Goal: Communication & Community: Answer question/provide support

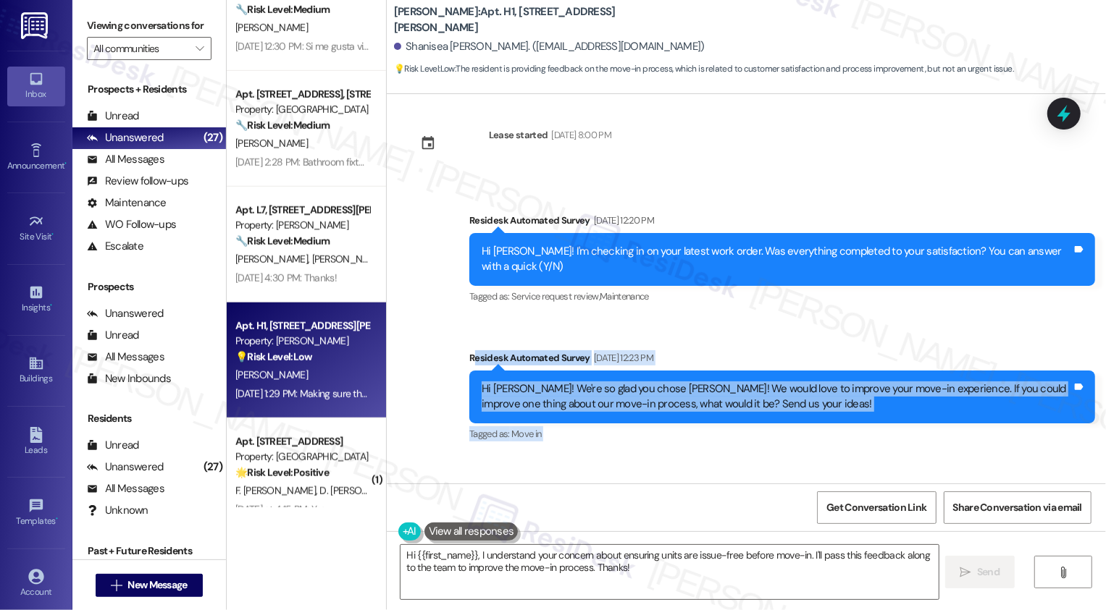
scroll to position [550, 0]
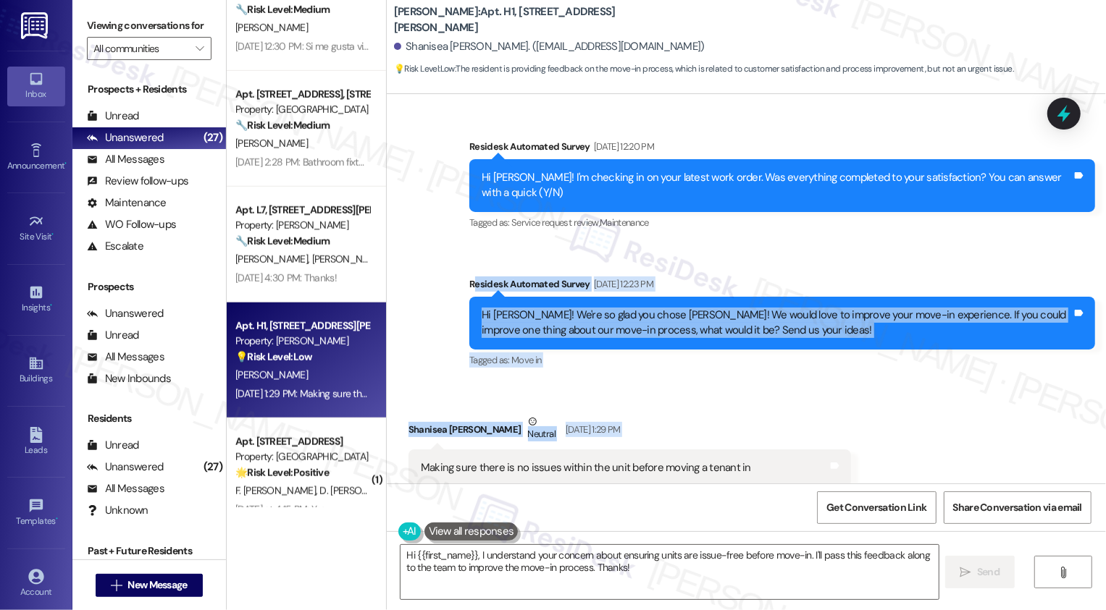
click at [600, 361] on div "Survey, sent via SMS Residesk Automated Survey [DATE] 12:23 PM Hi Shanisea! We'…" at bounding box center [781, 324] width 647 height 116
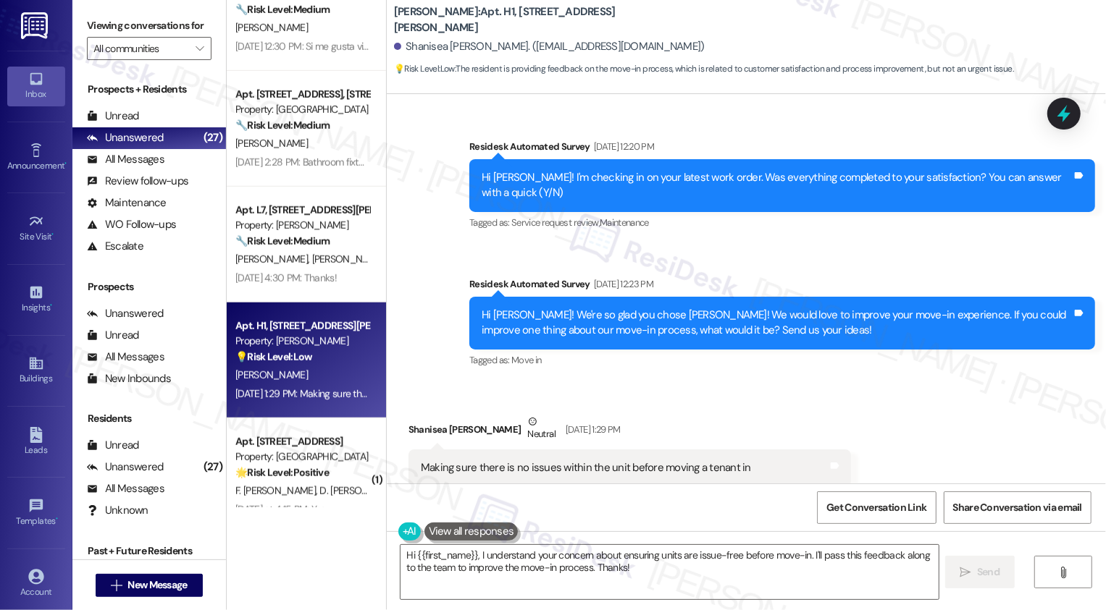
scroll to position [656, 0]
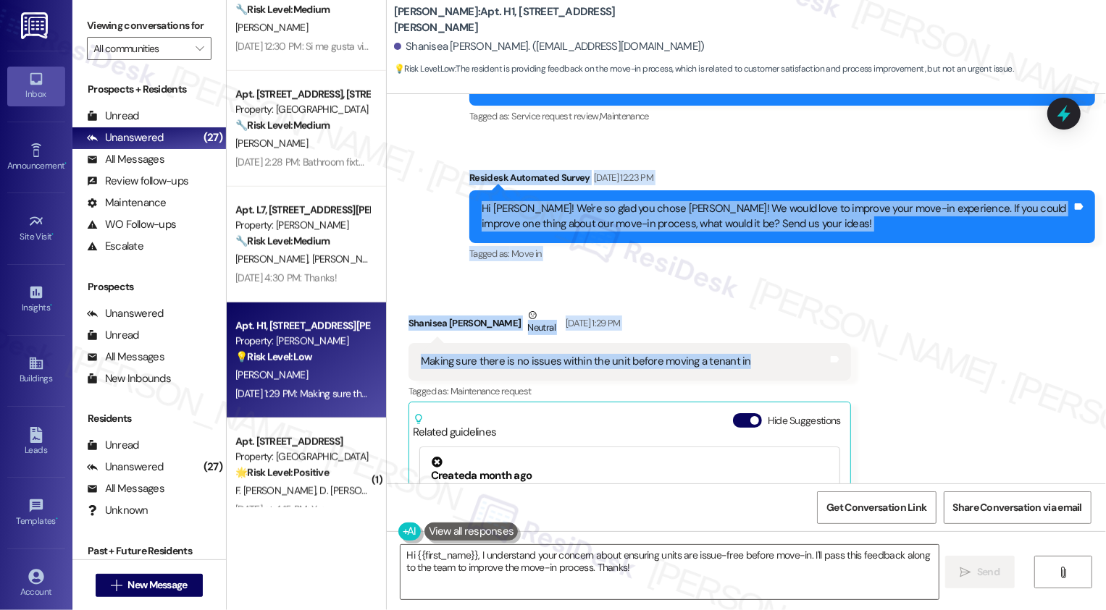
drag, startPoint x: 461, startPoint y: 159, endPoint x: 765, endPoint y: 355, distance: 360.9
click at [765, 355] on div "WO Opened request: Almost ever... [DATE] 6:23 AM Status : Completed Show detail…" at bounding box center [746, 289] width 719 height 390
copy div "Residesk Automated Survey [DATE] 12:23 PM Hi [PERSON_NAME]! We're so glad you c…"
click at [522, 566] on textarea "Hi {{first_name}}, I understand your concern about ensuring units are issue-fre…" at bounding box center [669, 572] width 538 height 54
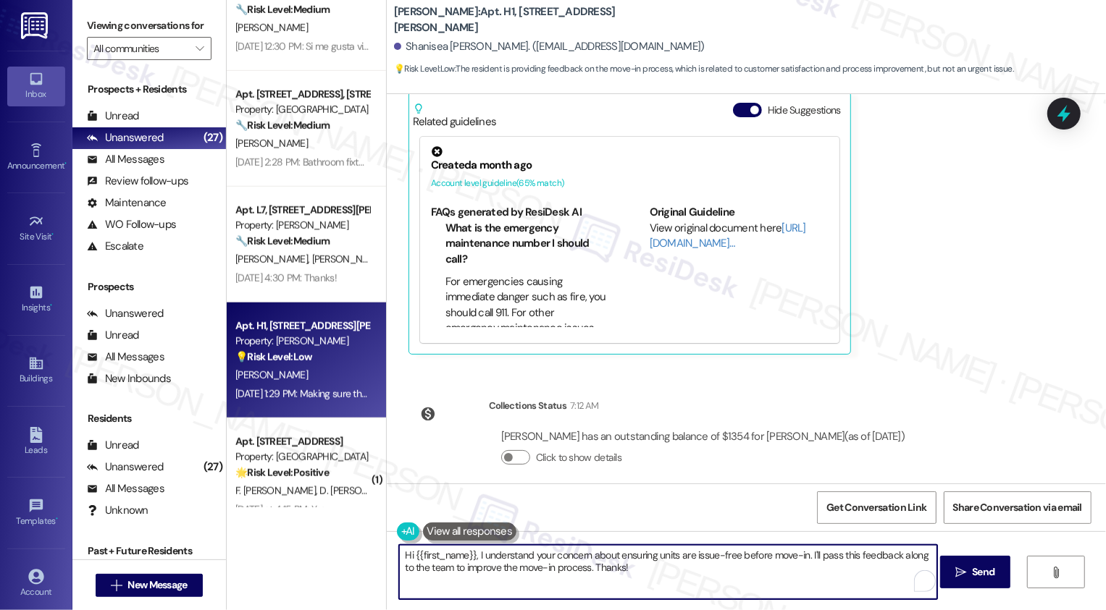
scroll to position [828, 0]
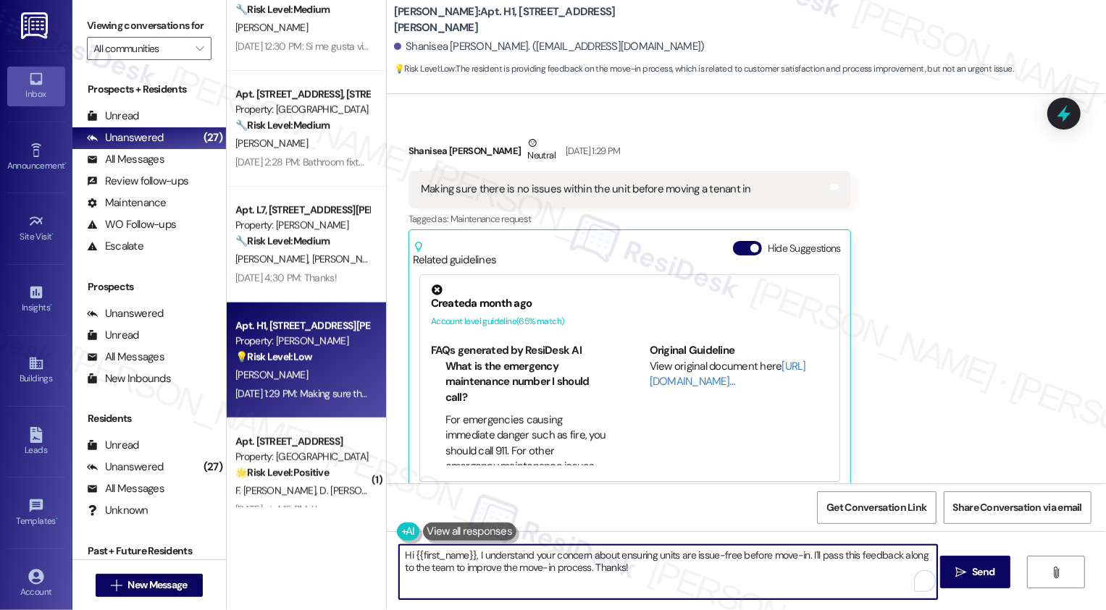
click at [399, 555] on textarea "Hi {{first_name}}, I understand your concern about ensuring units are issue-fre…" at bounding box center [668, 572] width 538 height 54
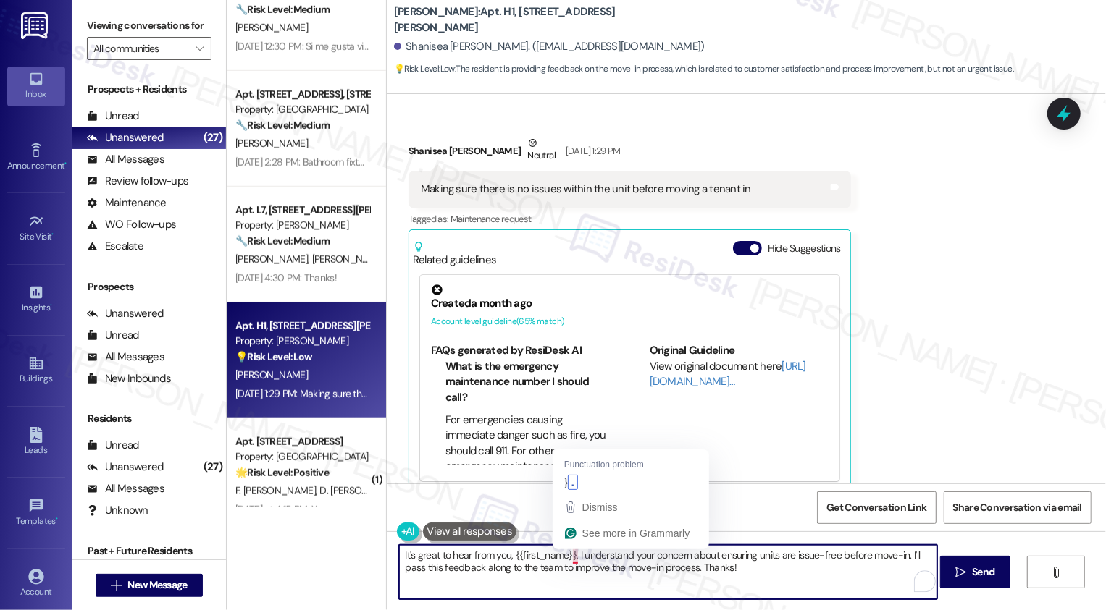
drag, startPoint x: 568, startPoint y: 556, endPoint x: 894, endPoint y: 601, distance: 329.6
click at [896, 602] on div "It's great to hear from you, {{first_name}}, I understand your concern about en…" at bounding box center [746, 586] width 719 height 109
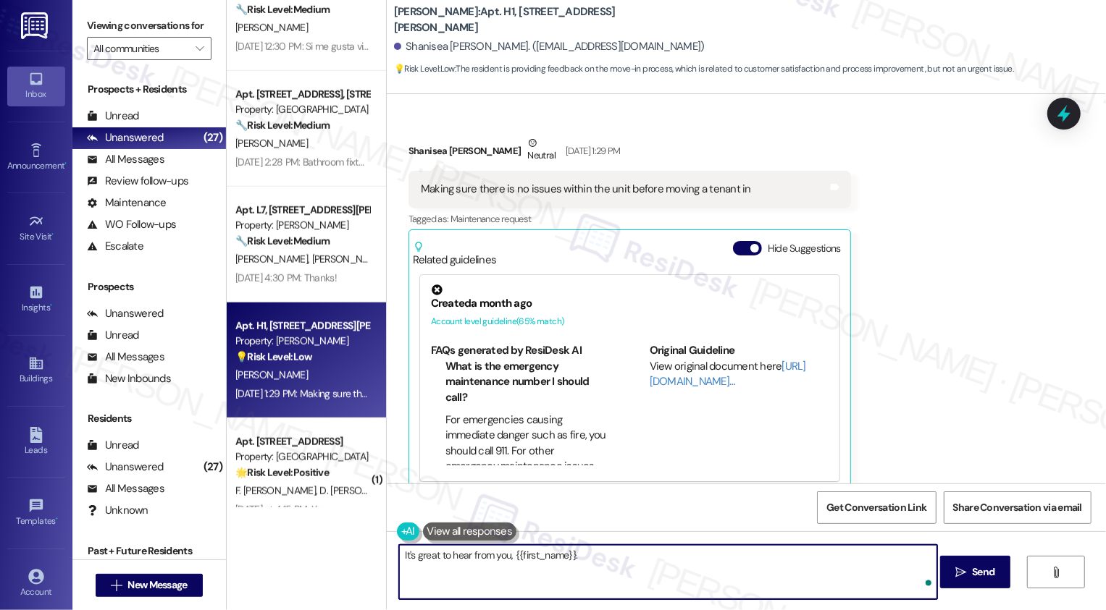
paste textarea "Hi [PERSON_NAME], thanks for letting me know! Can you share what issues you not…"
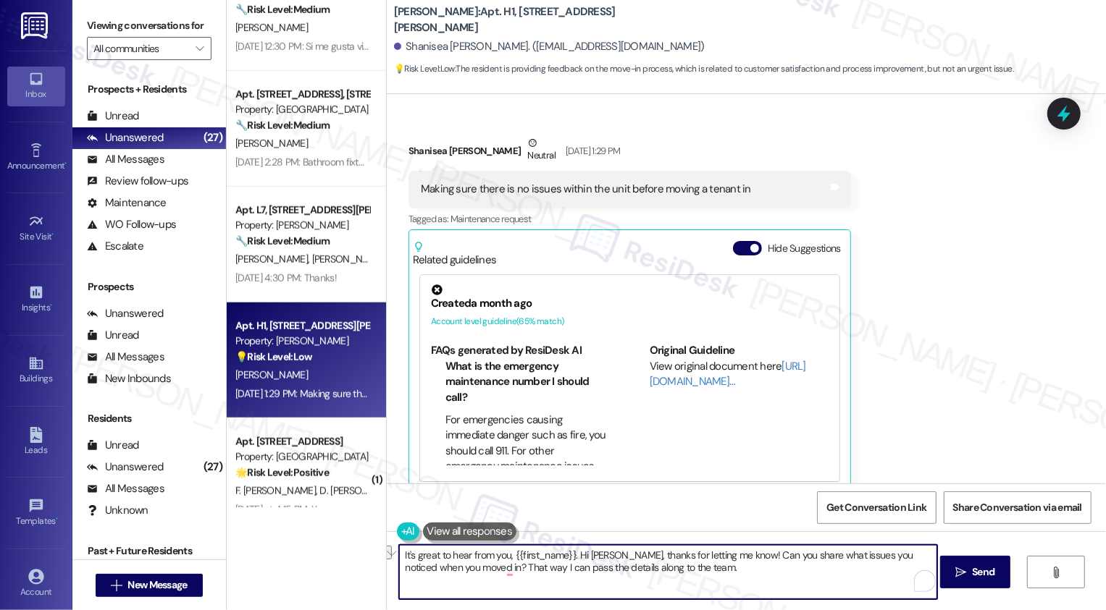
drag, startPoint x: 571, startPoint y: 554, endPoint x: 735, endPoint y: 555, distance: 163.7
click at [735, 555] on textarea "It's great to hear from you, {{first_name}}. Hi [PERSON_NAME], thanks for letti…" at bounding box center [668, 572] width 538 height 54
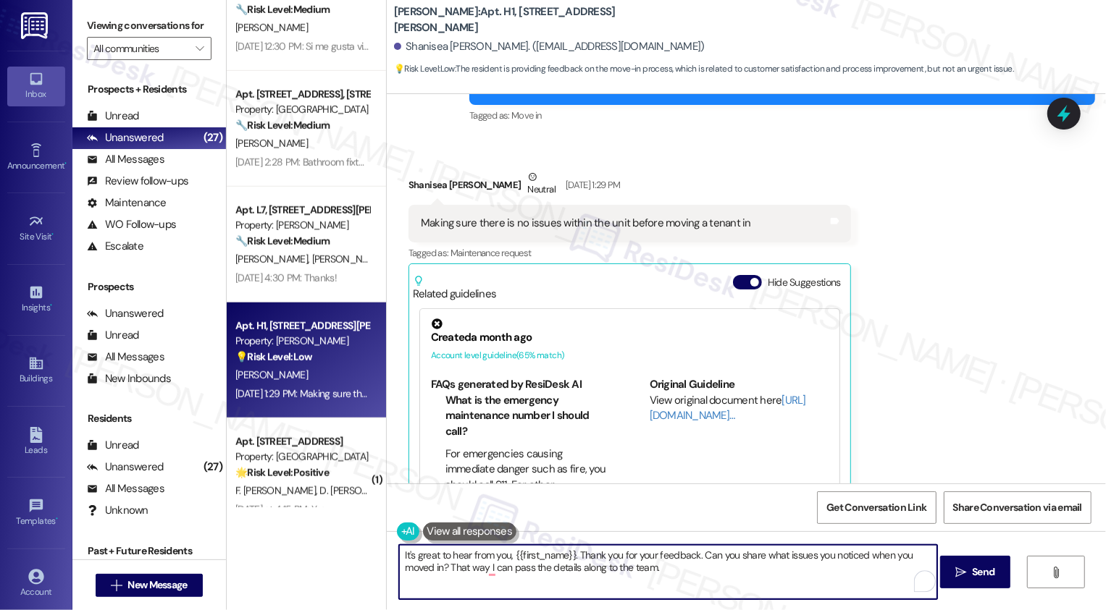
scroll to position [799, 0]
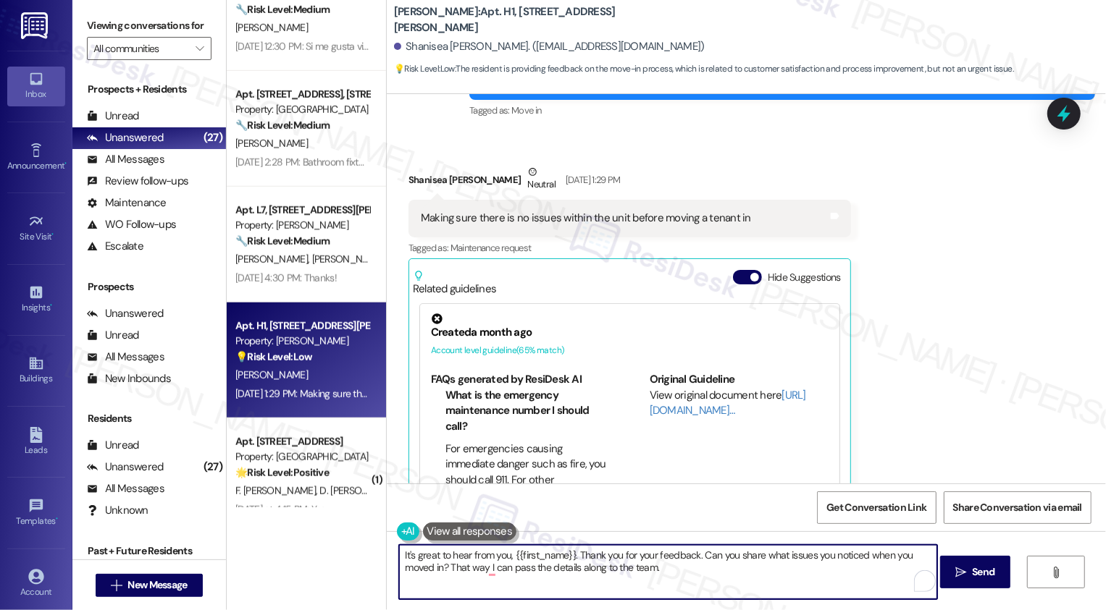
click at [537, 571] on textarea "It's great to hear from you, {{first_name}}. Thank you for your feedback. Can y…" at bounding box center [668, 572] width 538 height 54
drag, startPoint x: 447, startPoint y: 568, endPoint x: 716, endPoint y: 580, distance: 269.6
click at [716, 579] on textarea "It's great to hear from you, {{first_name}}. Thank you for your feedback. Can y…" at bounding box center [668, 572] width 538 height 54
type textarea "It's great to hear from you, {{first_name}}. Thank you for your feedback. Can y…"
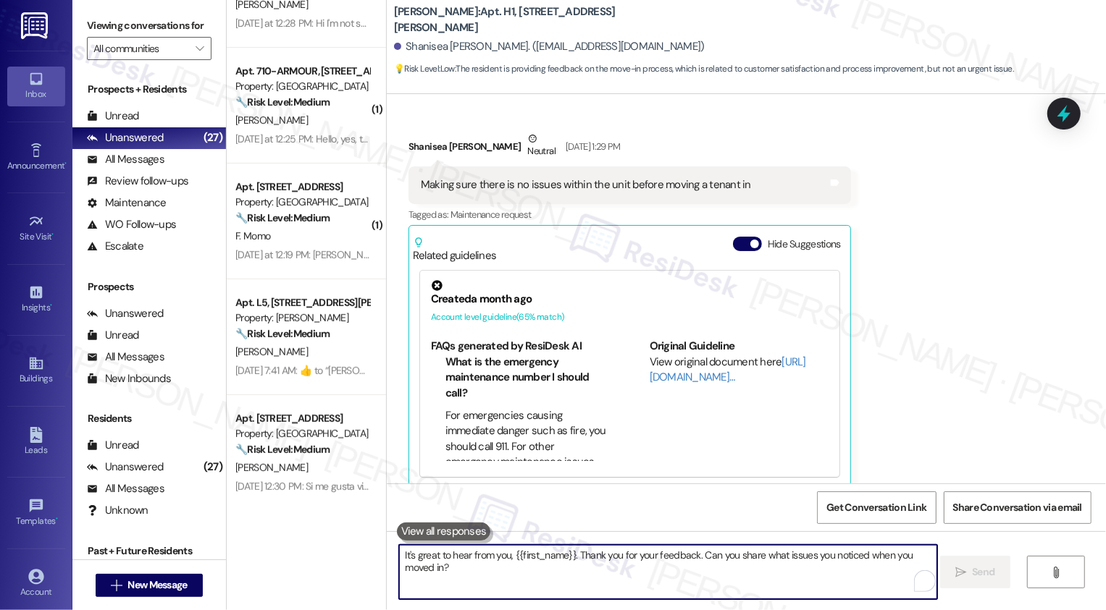
scroll to position [0, 0]
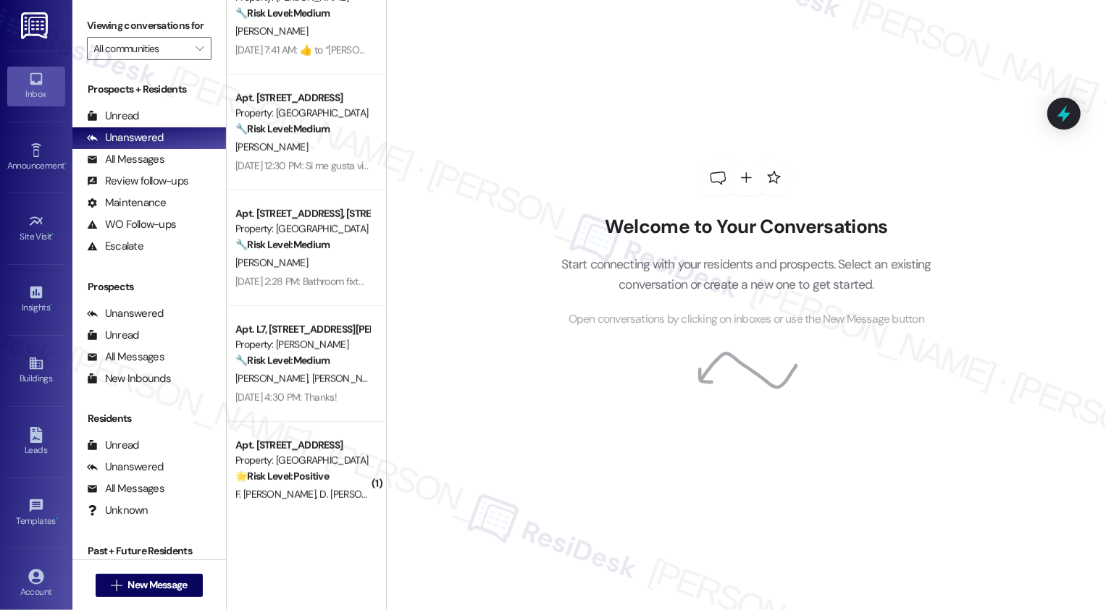
scroll to position [726, 0]
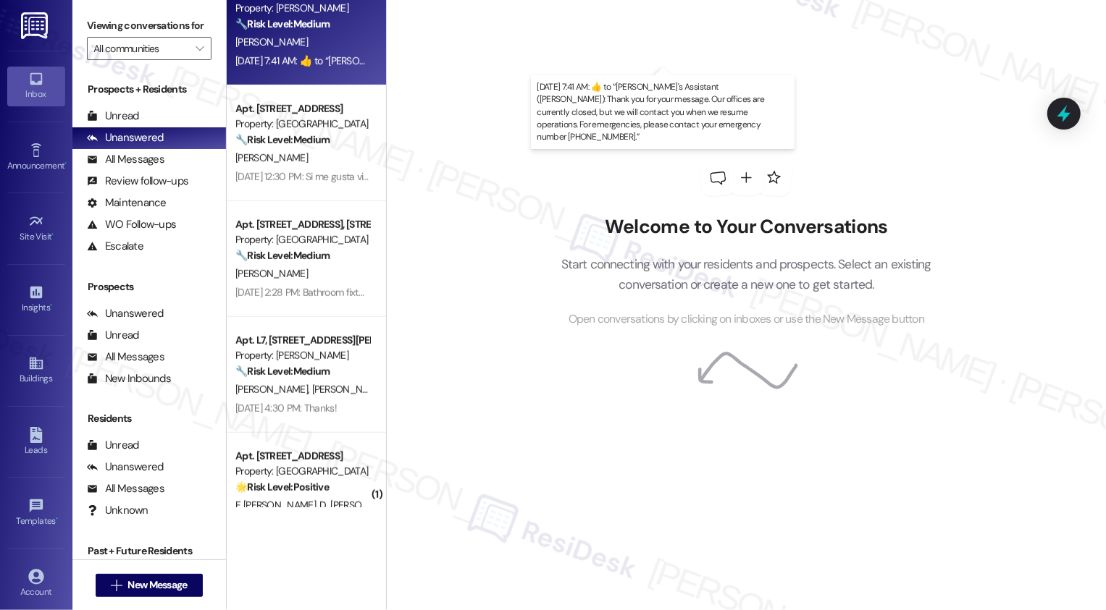
click at [314, 59] on div "Sep 01, 2025 at 7:41 AM:  ​👍​ to “ Sarah's Assistant (Wingate): Thank you for y…" at bounding box center [789, 60] width 1109 height 13
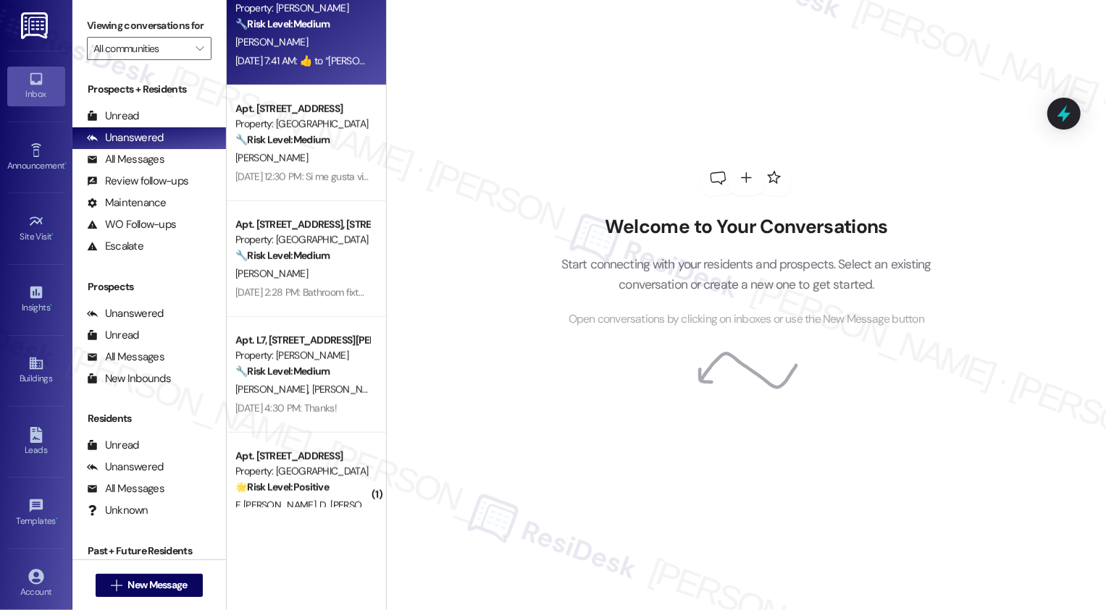
click at [314, 59] on div "Sep 01, 2025 at 7:41 AM:  ​👍​ to “ Sarah's Assistant (Wingate): Thank you for y…" at bounding box center [789, 60] width 1109 height 13
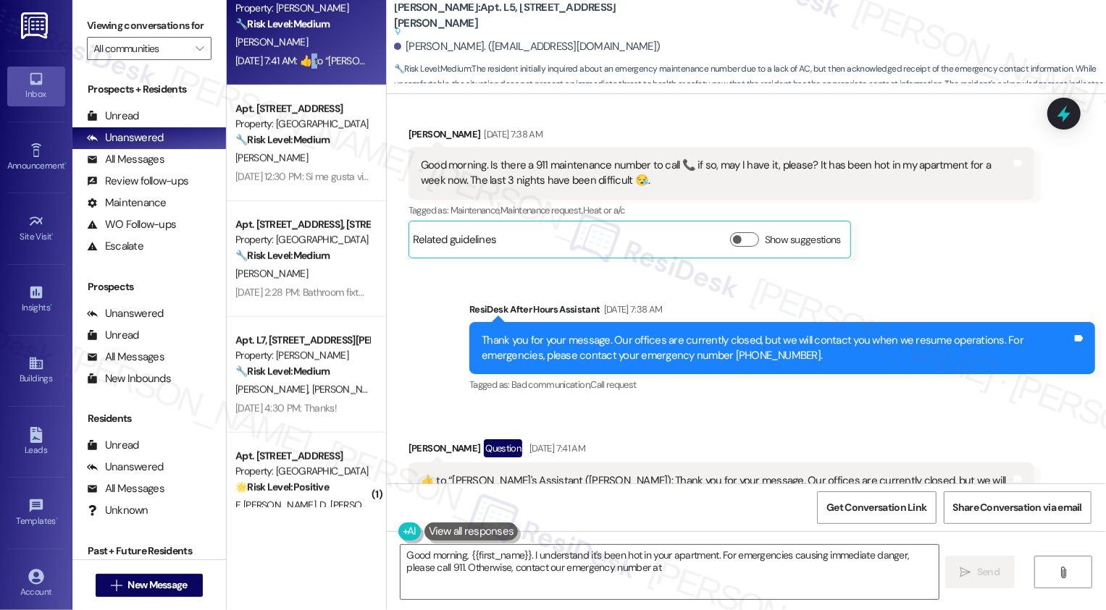
scroll to position [658, 0]
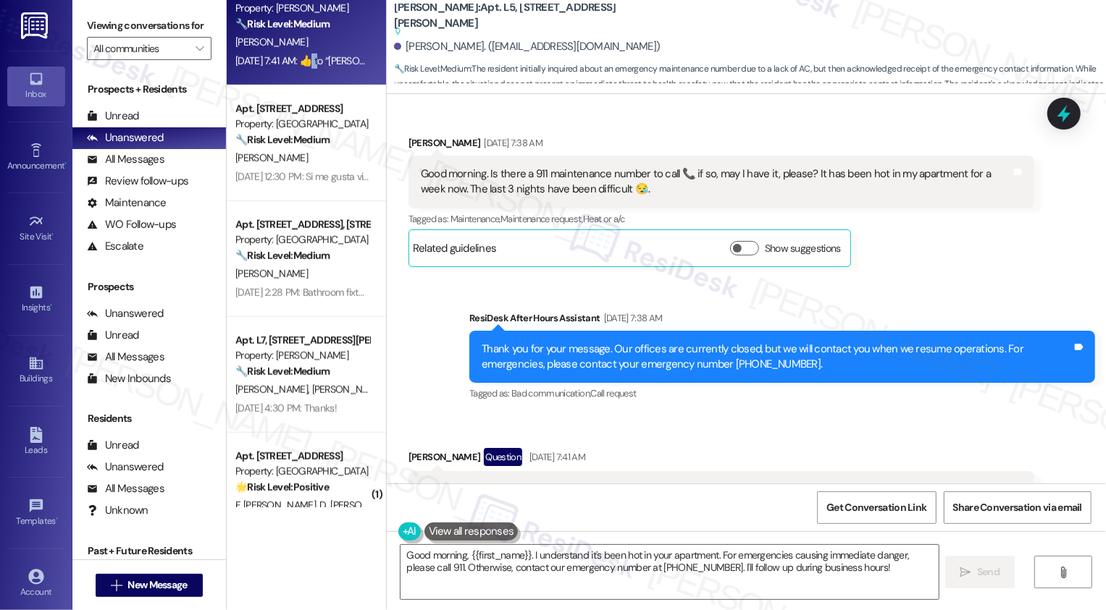
click at [411, 135] on div "Latisha Fields Sep 01, 2025 at 7:38 AM" at bounding box center [721, 145] width 626 height 20
copy div "Latisha"
click at [562, 574] on textarea "Good morning, {{first_name}}. I understand it's been hot in your apartment. For…" at bounding box center [669, 572] width 538 height 54
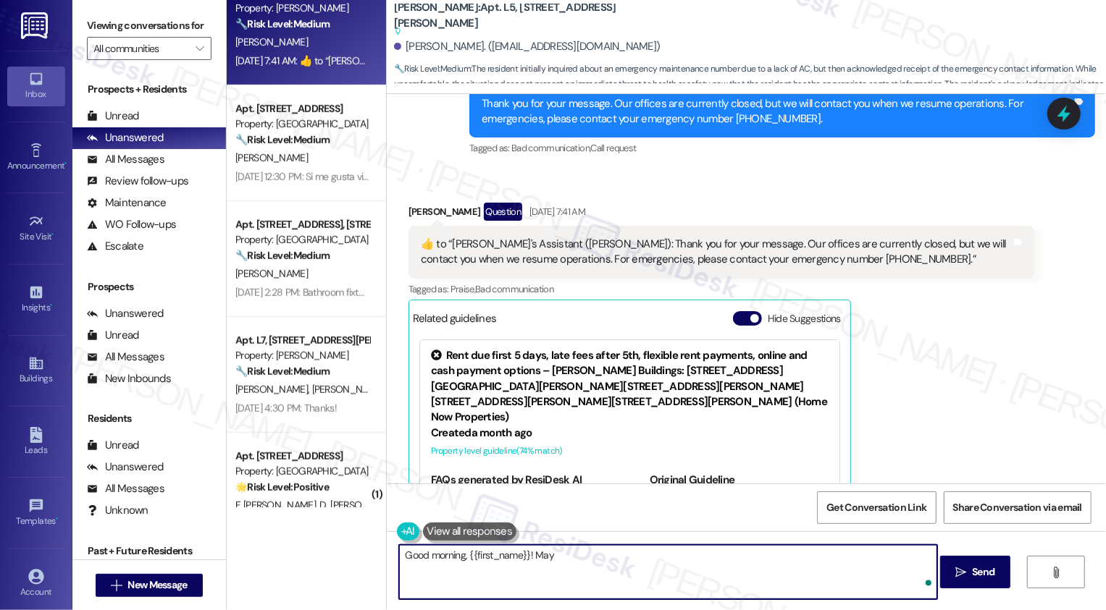
scroll to position [913, 0]
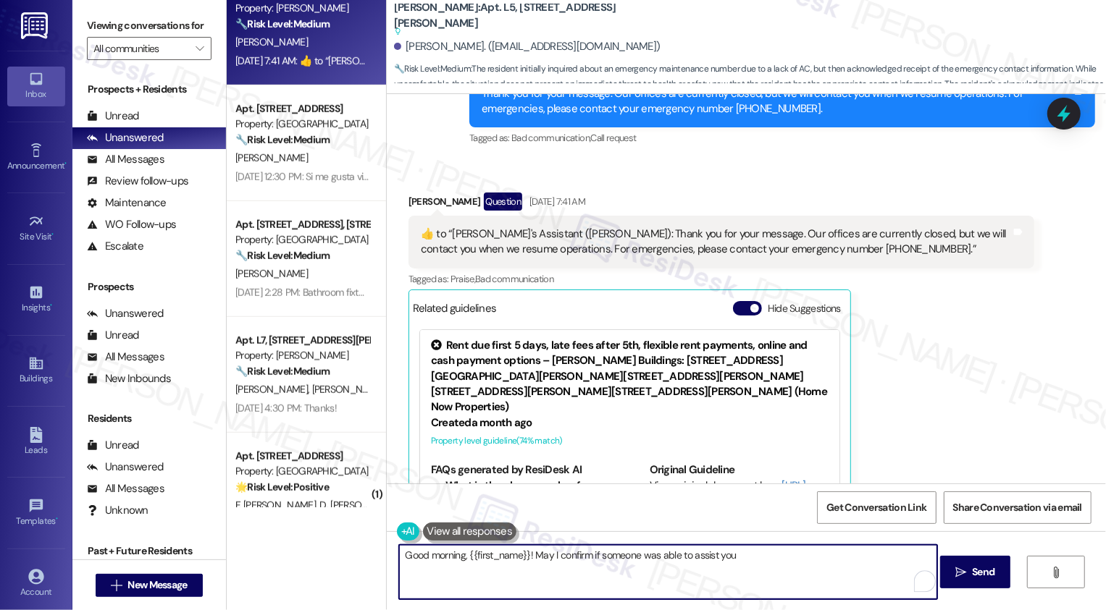
type textarea "Good morning, {{first_name}}! May I confirm if someone was able to assist you?"
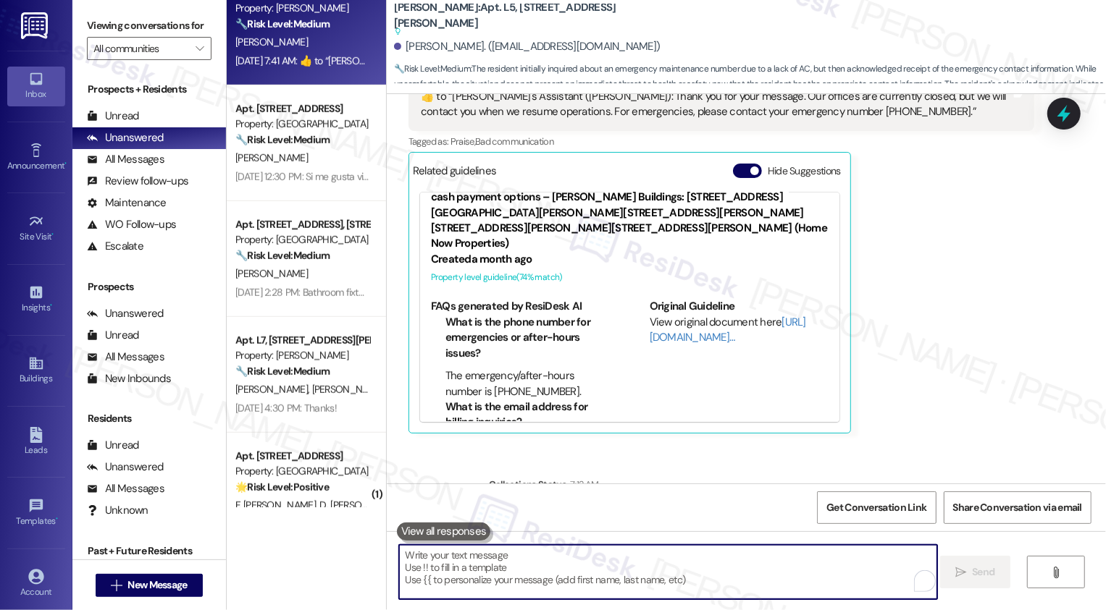
scroll to position [1129, 0]
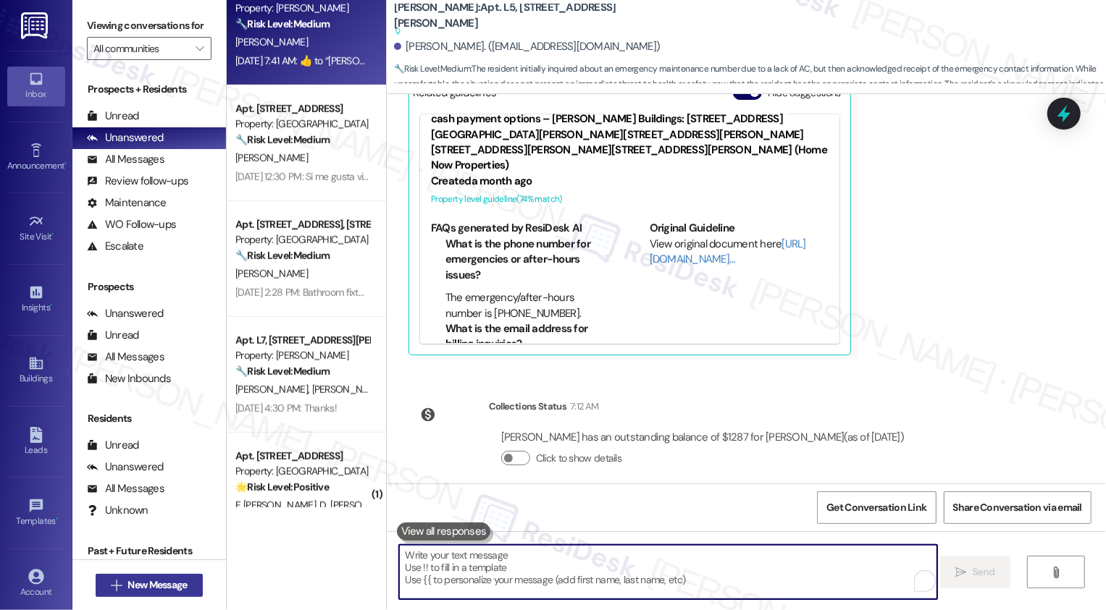
click at [178, 587] on span "New Message" at bounding box center [156, 585] width 59 height 15
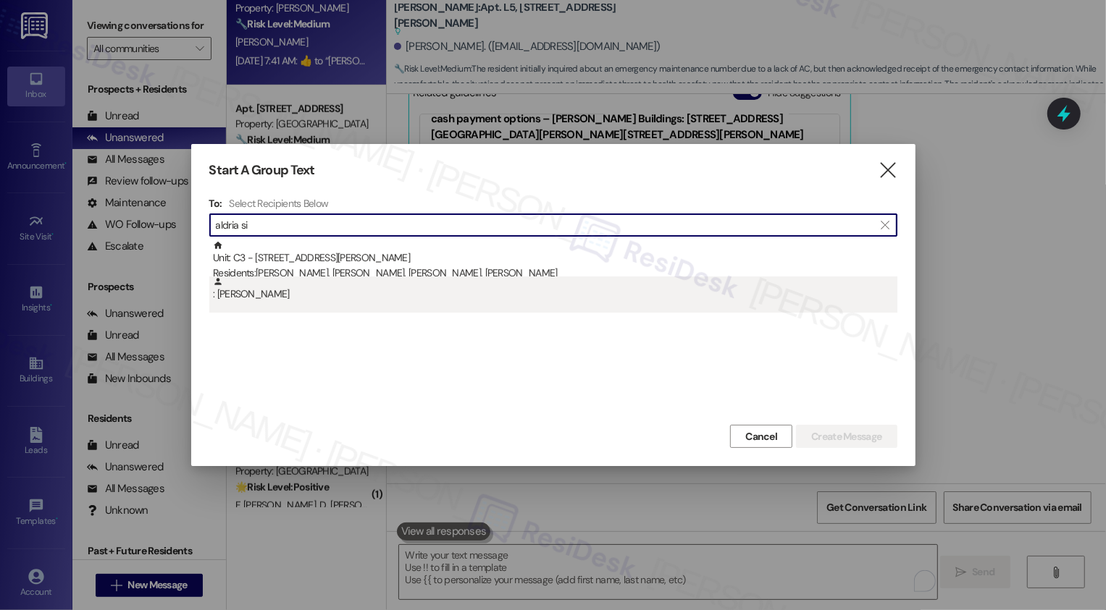
type input "aldria si"
click at [375, 278] on div ": Aldria Simmons" at bounding box center [555, 289] width 684 height 25
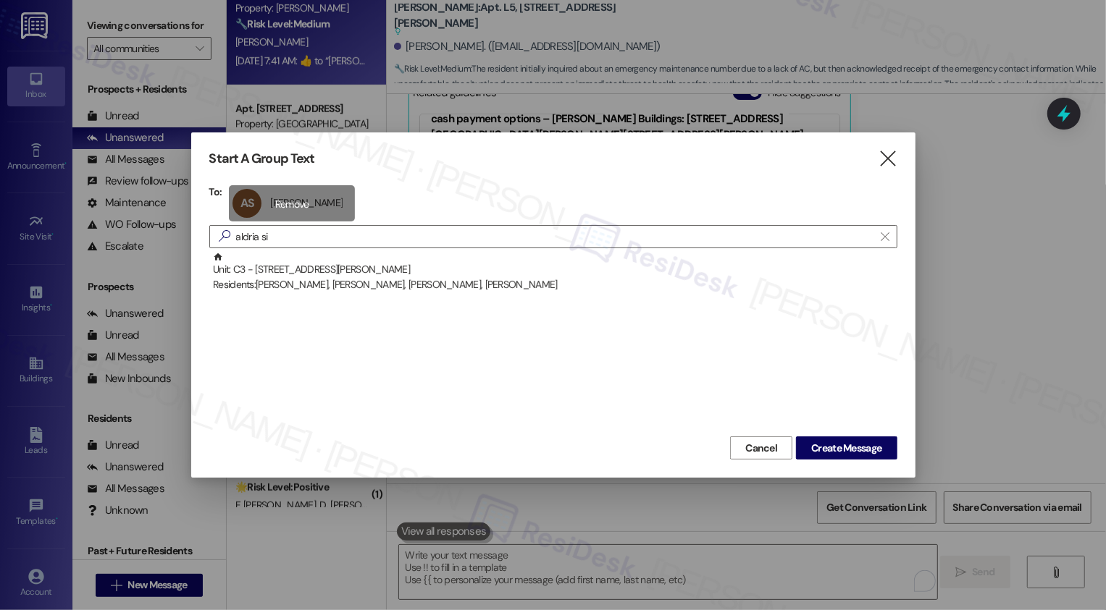
click at [289, 199] on div "AS Aldria Simmons Aldria Simmons click to remove" at bounding box center [292, 203] width 126 height 36
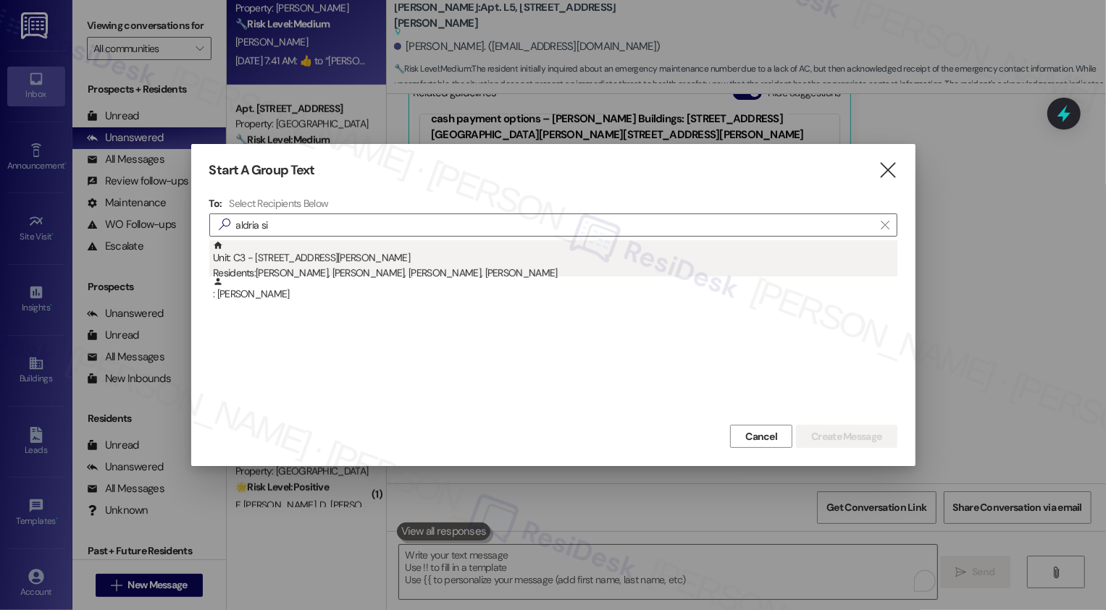
click at [323, 271] on div "Residents: Aldria Simmons, Dawndre Abraham, Tamyia Darby, Emoni Simmons" at bounding box center [555, 273] width 684 height 15
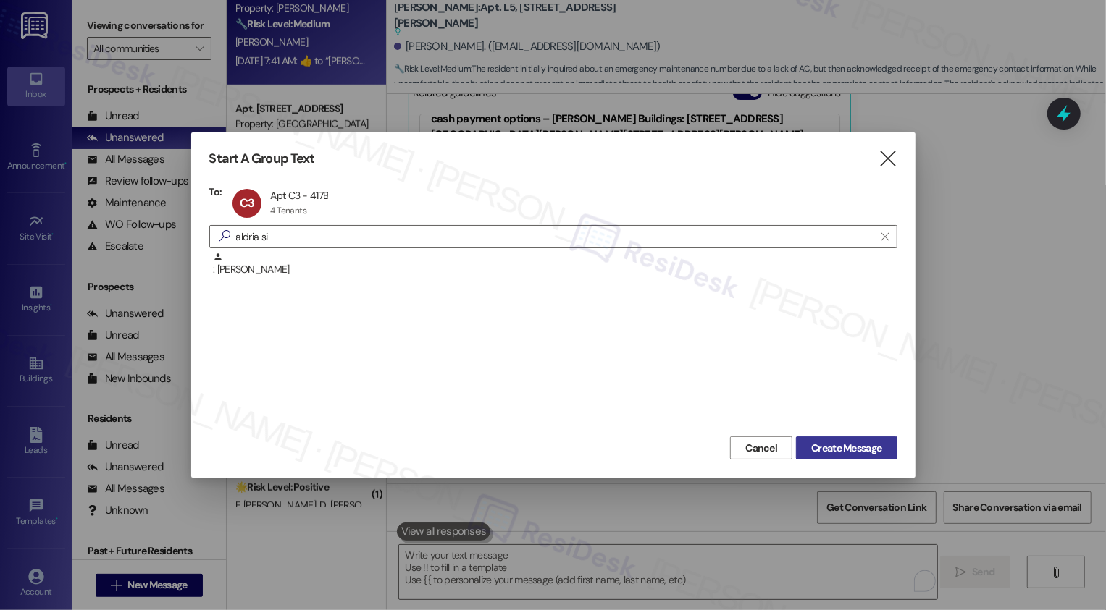
click at [878, 450] on span "Create Message" at bounding box center [846, 448] width 70 height 15
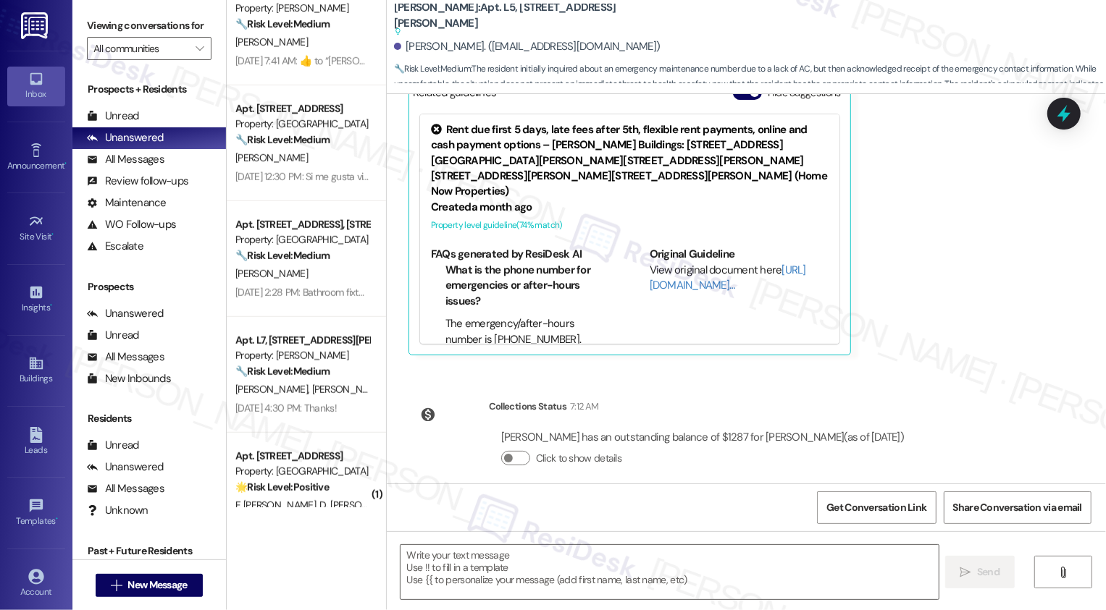
type textarea "Fetching suggested responses. Please feel free to read through the conversation…"
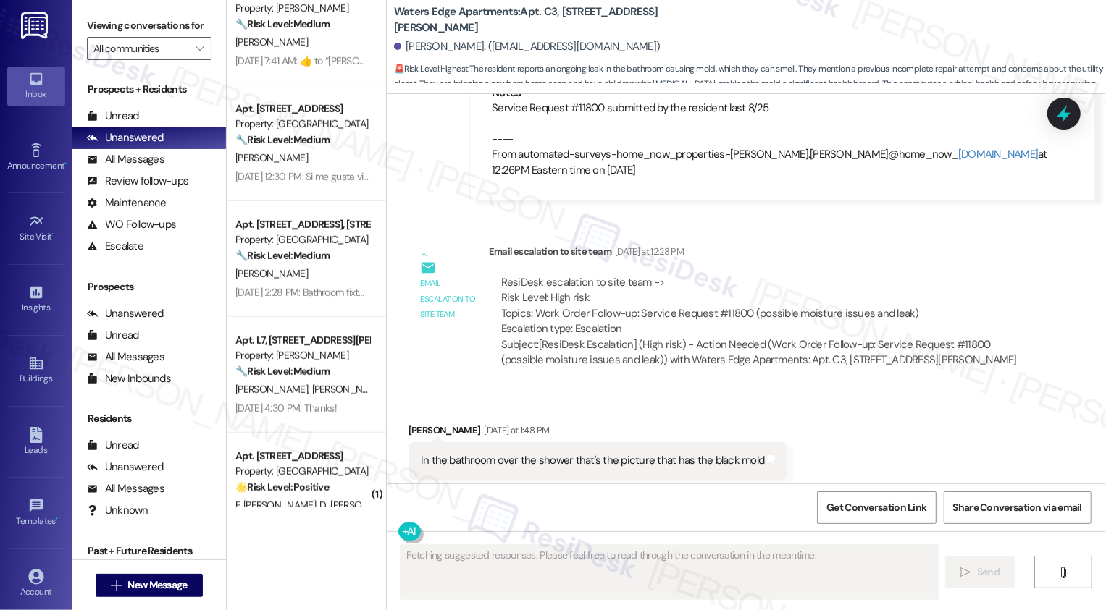
scroll to position [4533, 0]
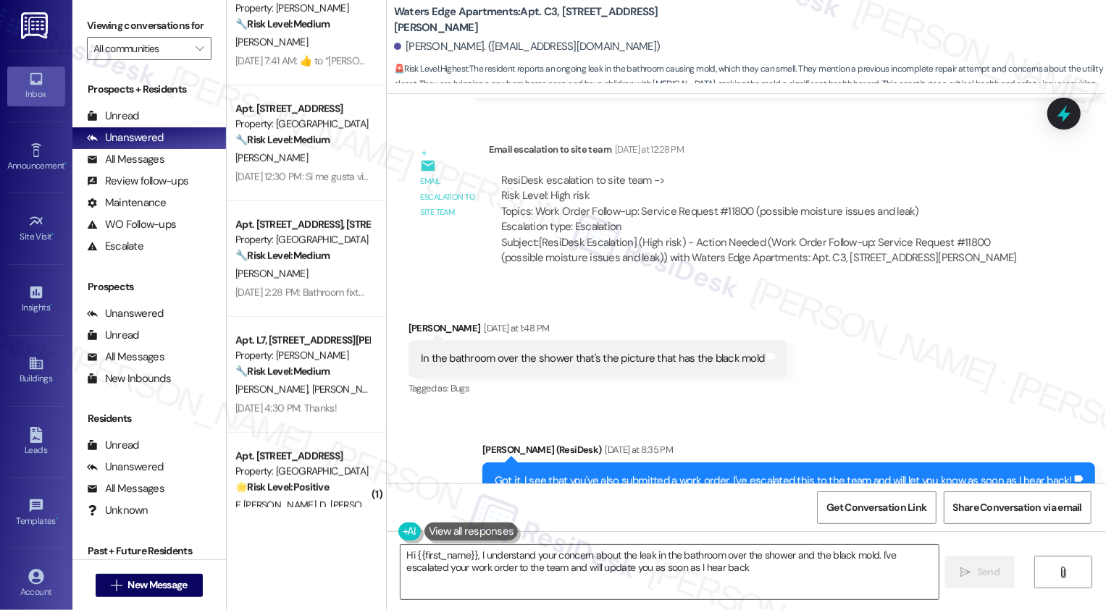
type textarea "Hi {{first_name}}, I understand your concern about the leak in the bathroom ove…"
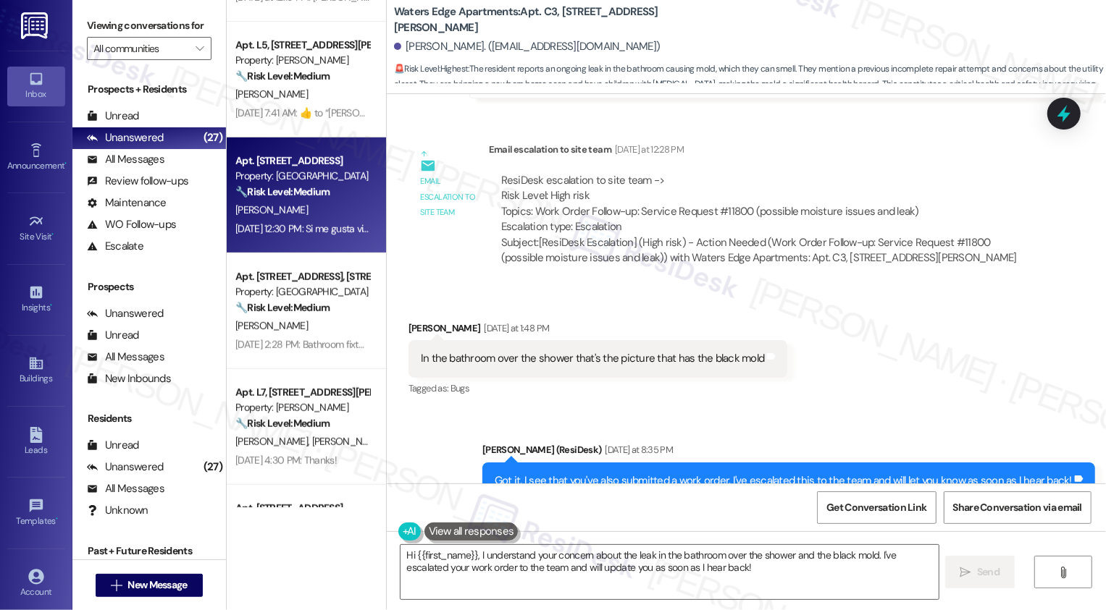
scroll to position [613, 0]
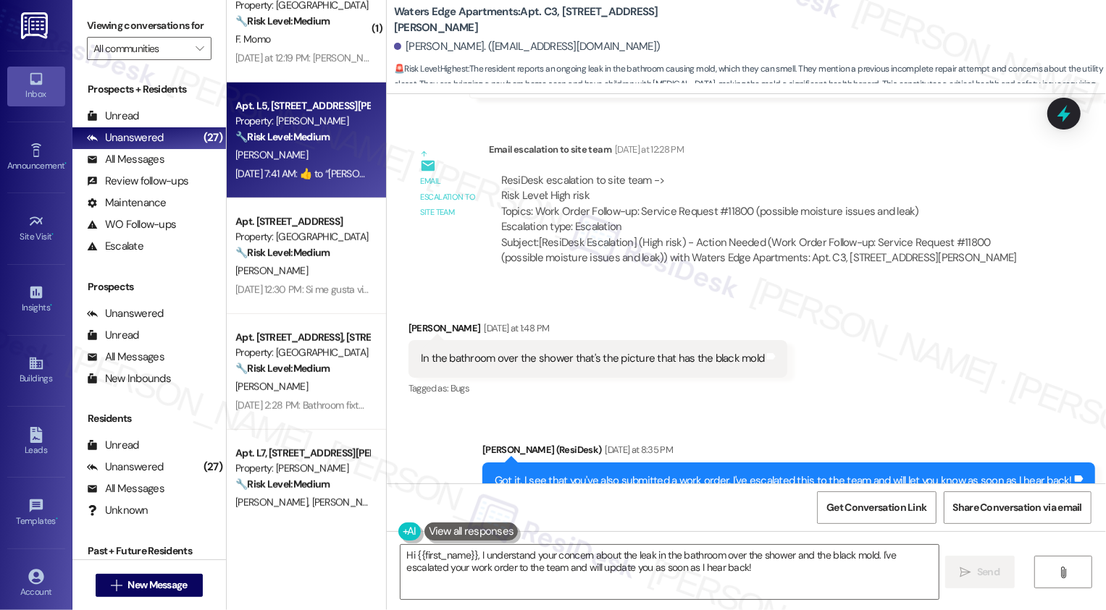
click at [324, 180] on div "Sep 01, 2025 at 7:41 AM:  ​👍​ to “ Sarah's Assistant (Wingate): Thank you for y…" at bounding box center [789, 173] width 1109 height 13
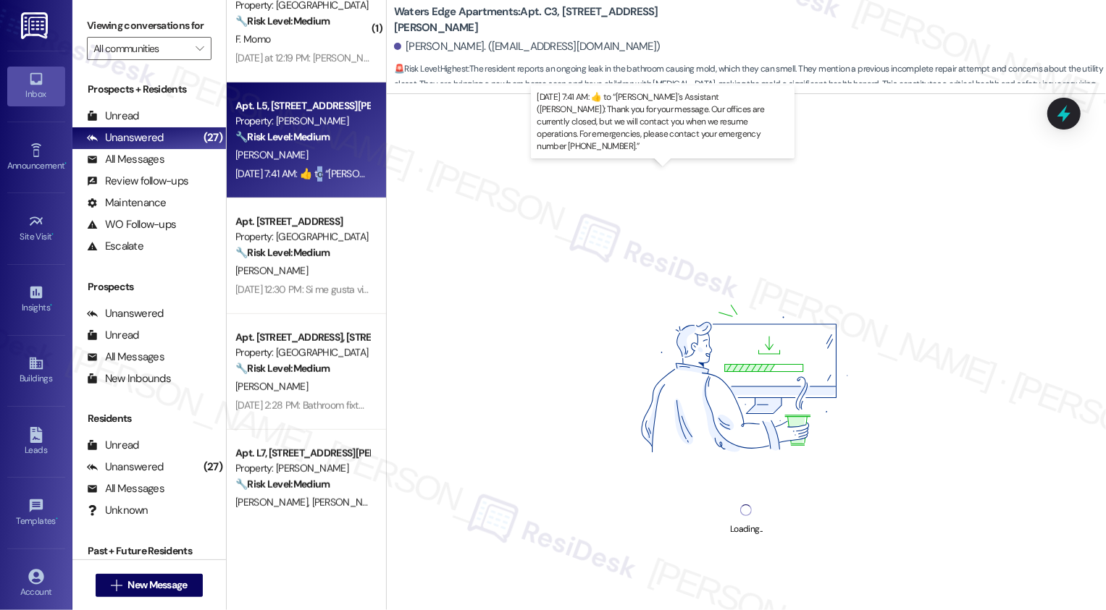
click at [324, 180] on div "Sep 01, 2025 at 7:41 AM:  ​👍​ to “ Sarah's Assistant (Wingate): Thank you for y…" at bounding box center [789, 173] width 1109 height 13
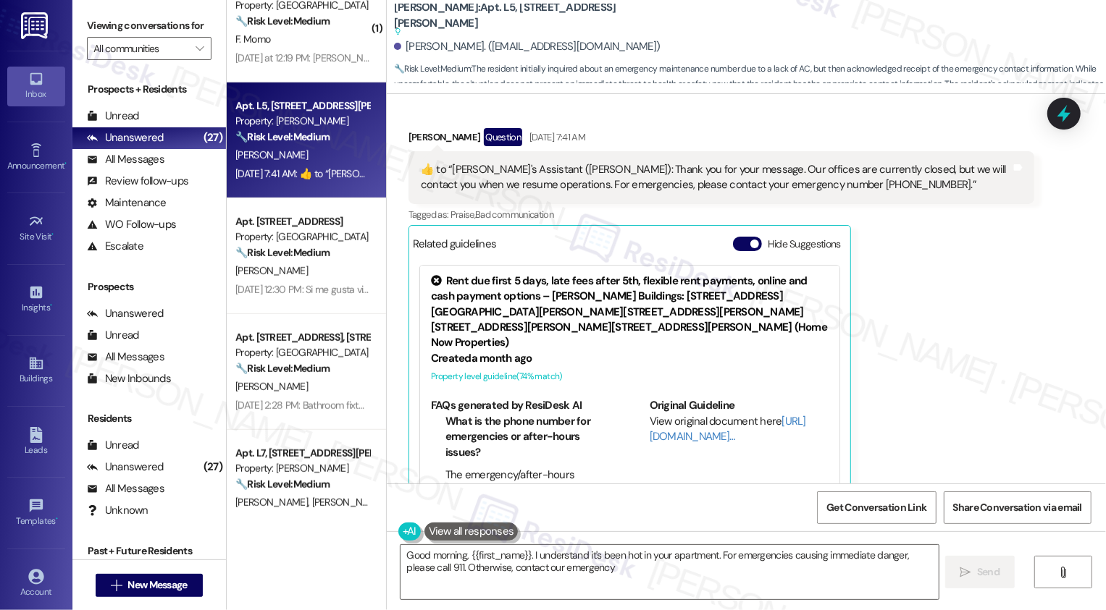
scroll to position [995, 0]
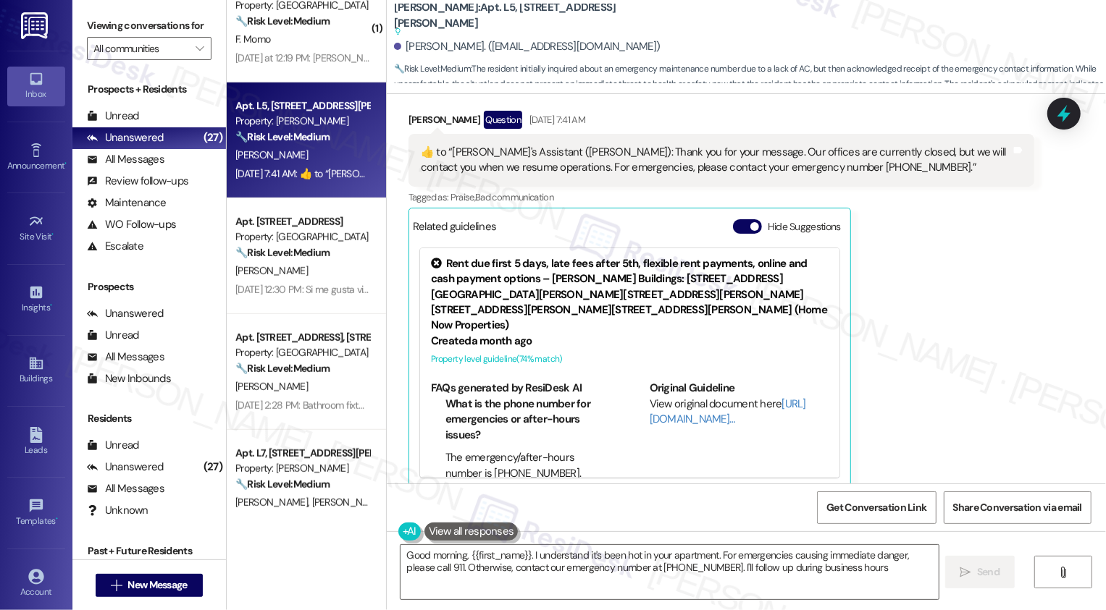
type textarea "Good morning, {{first_name}}. I understand it's been hot in your apartment. For…"
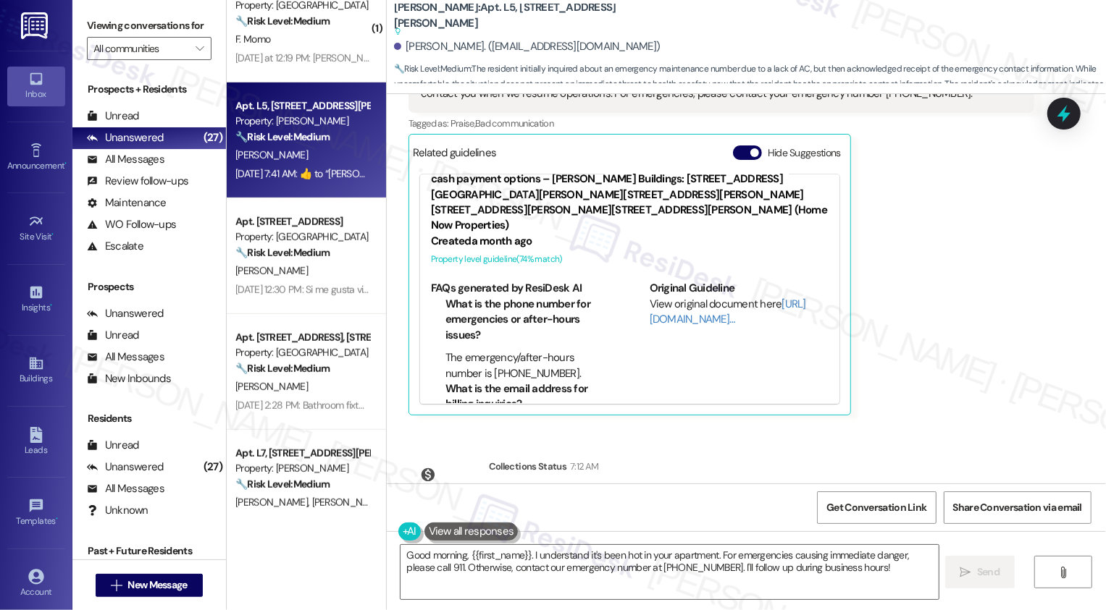
scroll to position [1129, 0]
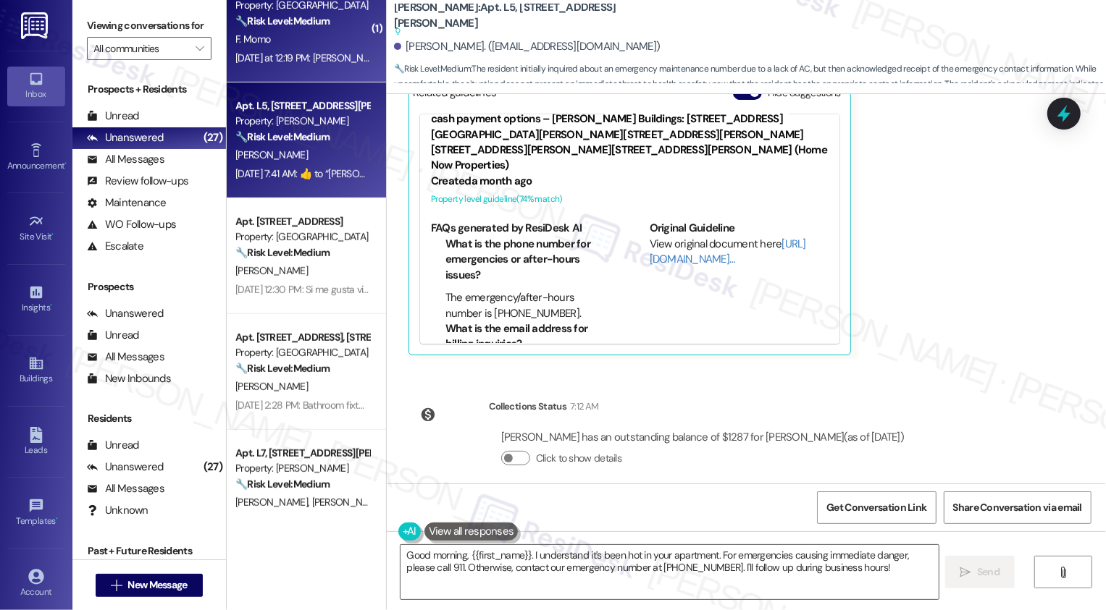
click at [321, 73] on div "Apt. 586-AR, 59 Hurricane Shoals Rd NE Property: Bluestone Manor 🔧 Risk Level: …" at bounding box center [306, 25] width 159 height 116
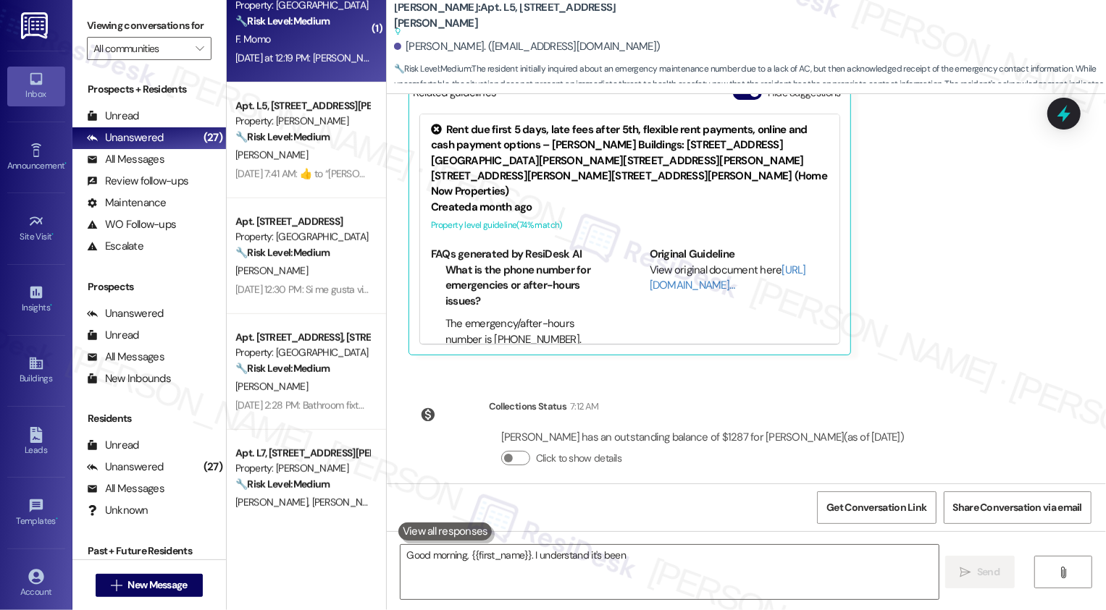
type textarea "Good morning, {{first_name}}. I understand it's been hot"
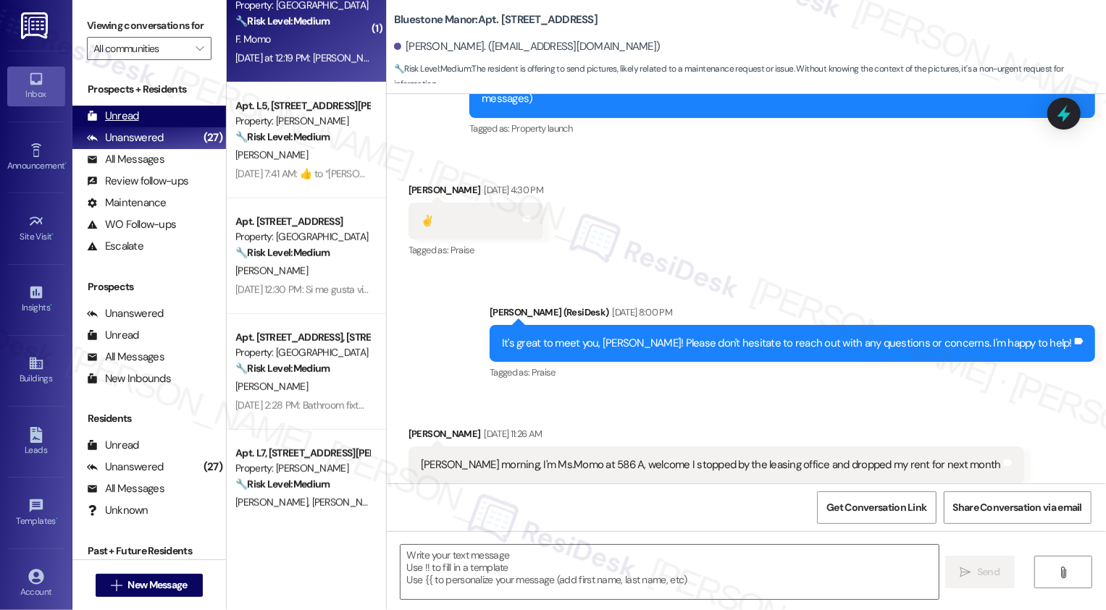
type textarea "Fetching suggested responses. Please feel free to read through the conversation…"
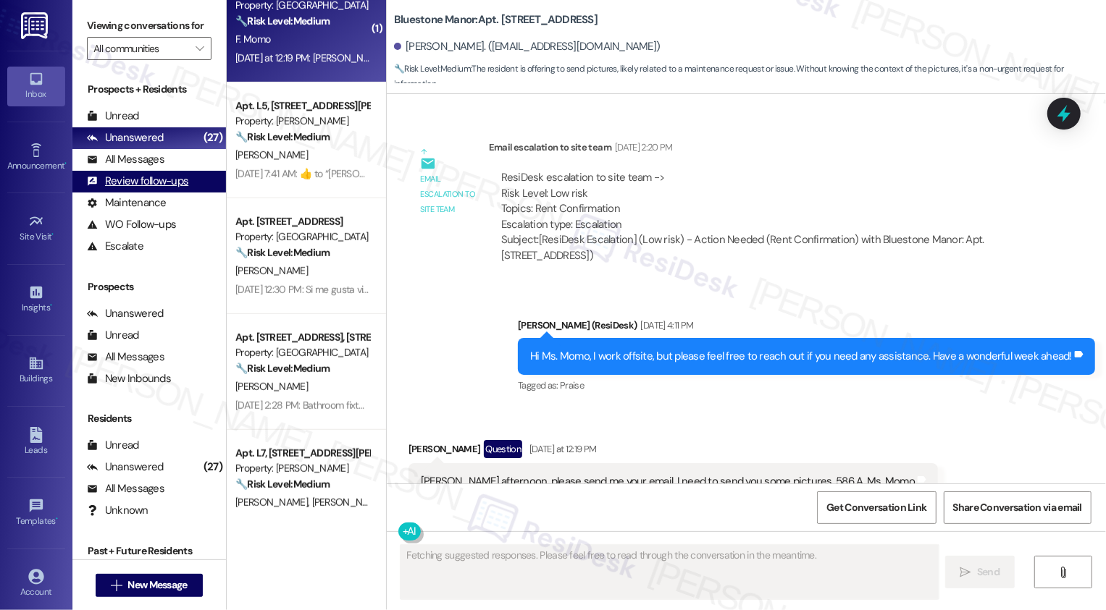
scroll to position [791, 0]
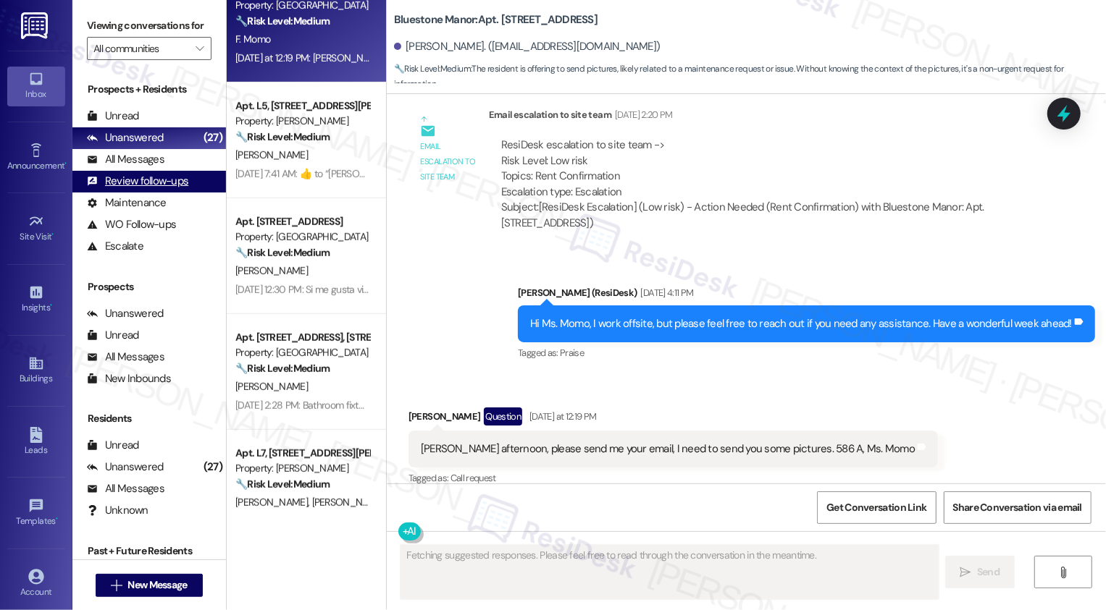
click at [138, 188] on div "Review follow-ups (undefined)" at bounding box center [149, 182] width 154 height 22
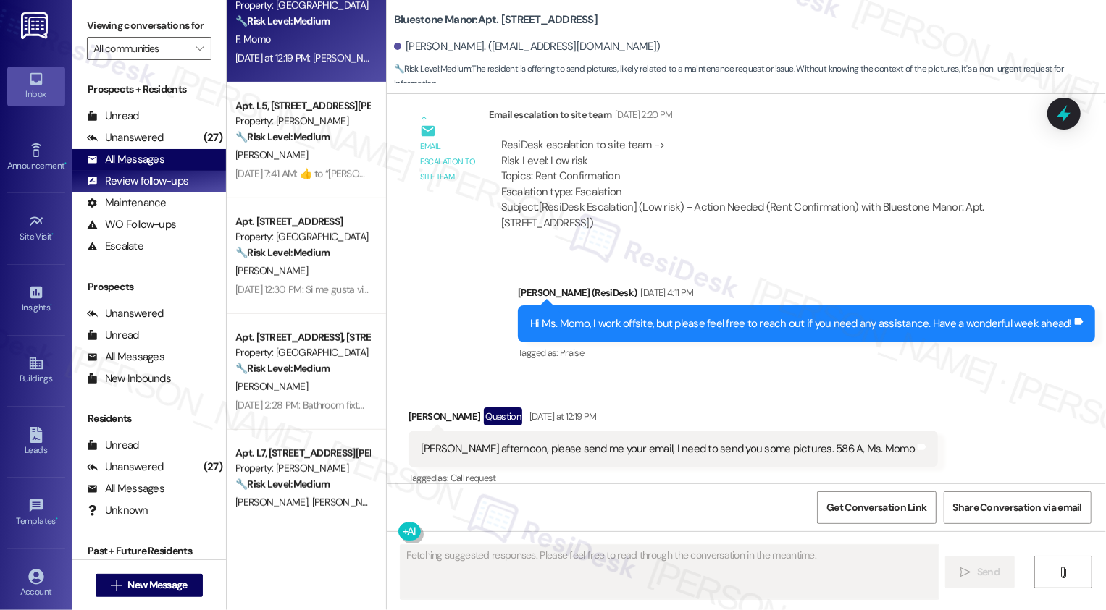
click at [135, 167] on div "All Messages" at bounding box center [125, 159] width 77 height 15
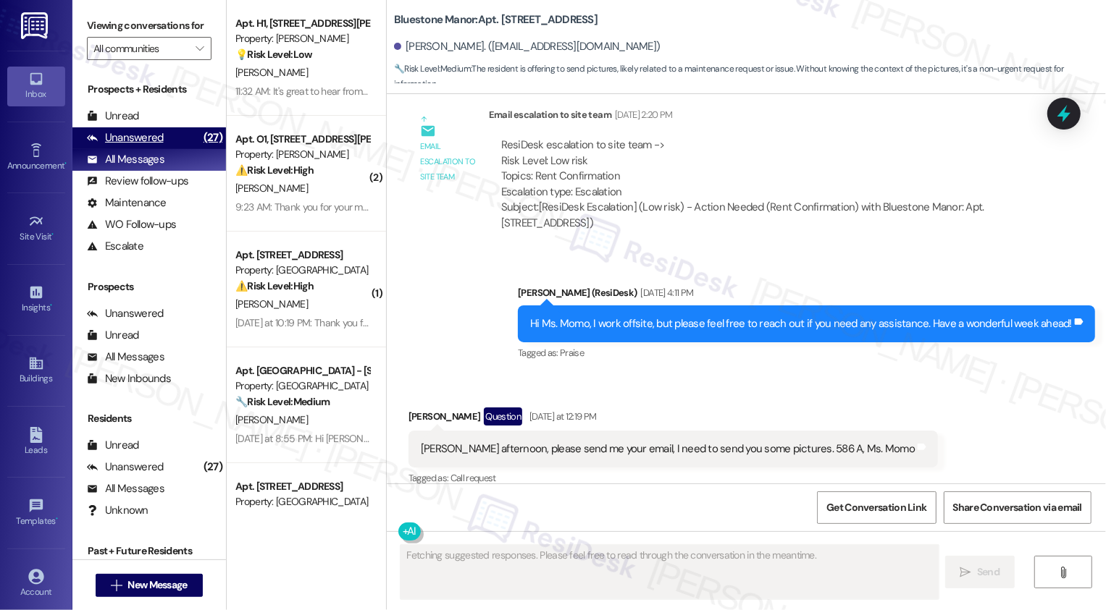
click at [160, 144] on div "Unanswered (27)" at bounding box center [149, 138] width 154 height 22
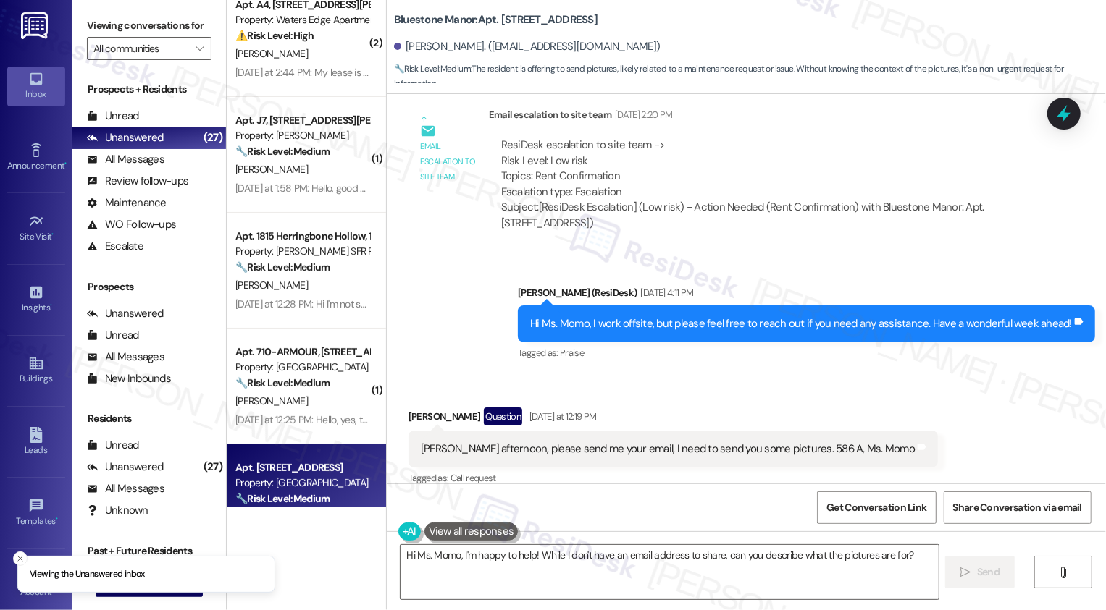
scroll to position [219, 0]
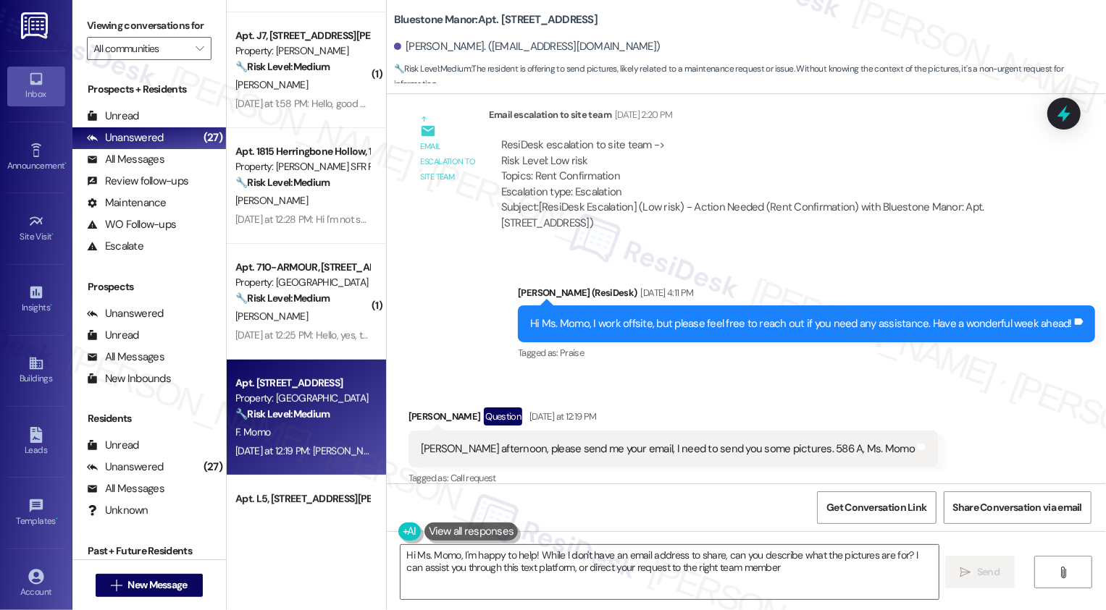
type textarea "Hi Ms. Momo, I'm happy to help! While I don't have an email address to share, c…"
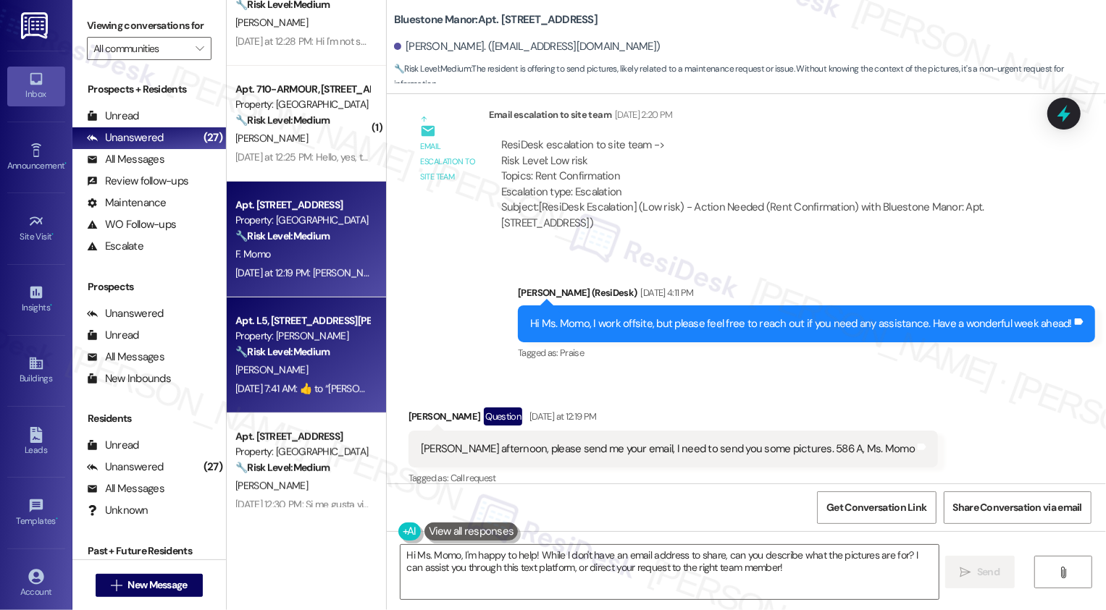
scroll to position [432, 0]
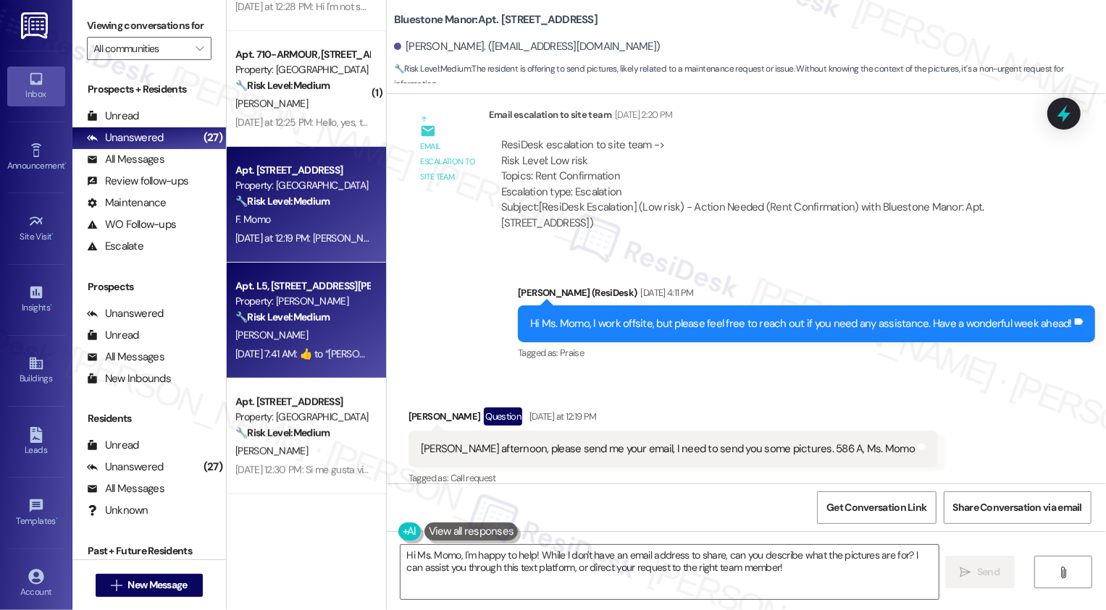
click at [300, 346] on div "Sep 01, 2025 at 7:41 AM:  ​👍​ to “ Sarah's Assistant (Wingate): Thank you for y…" at bounding box center [302, 354] width 137 height 18
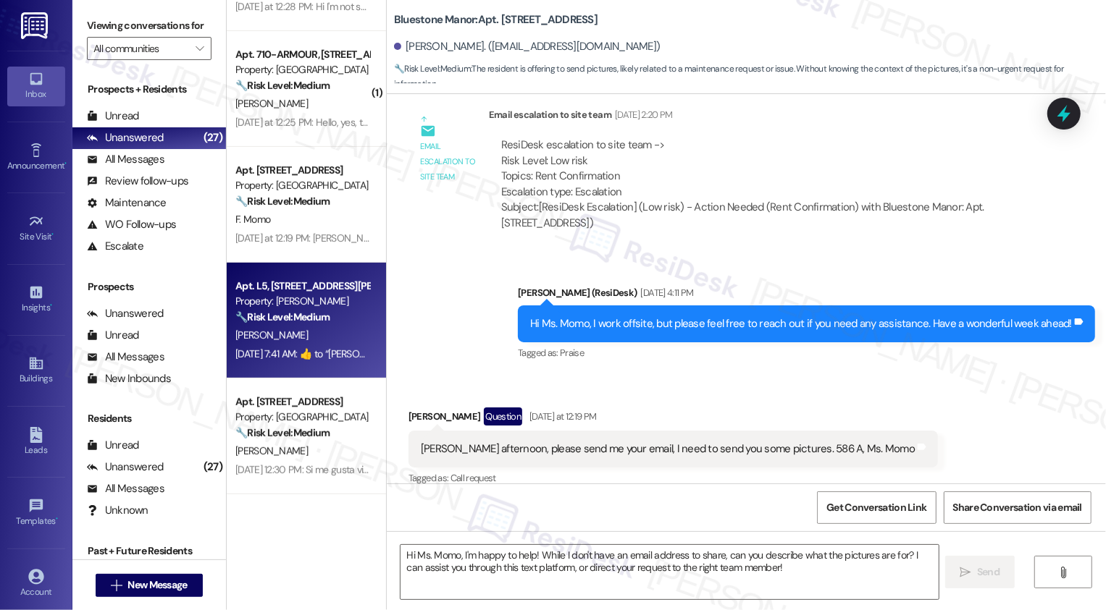
click at [300, 346] on div "Sep 01, 2025 at 7:41 AM:  ​👍​ to “ Sarah's Assistant (Wingate): Thank you for y…" at bounding box center [302, 354] width 137 height 18
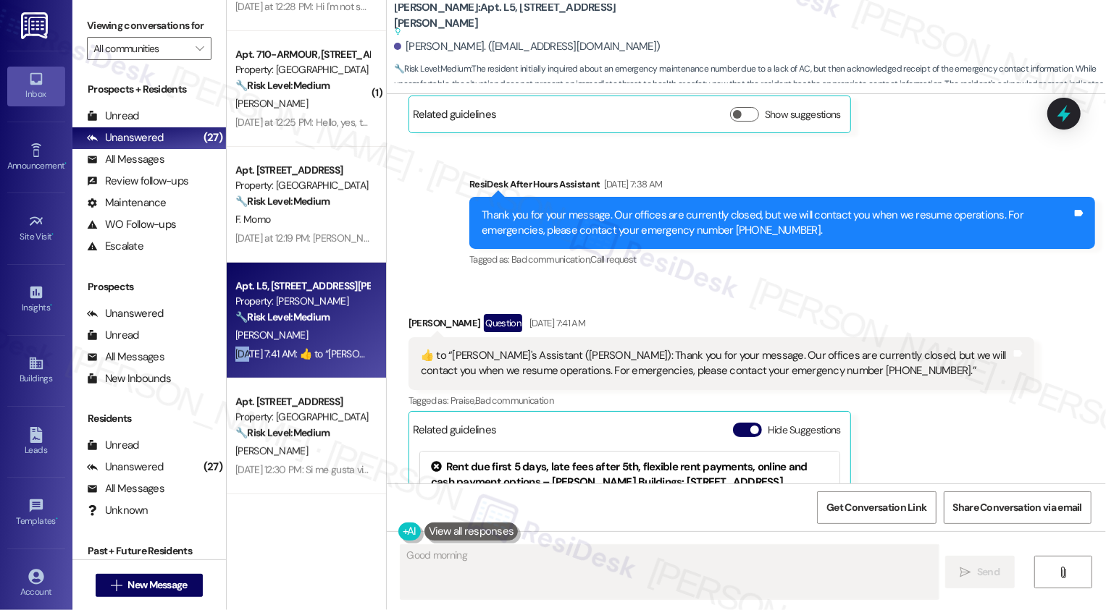
scroll to position [820, 0]
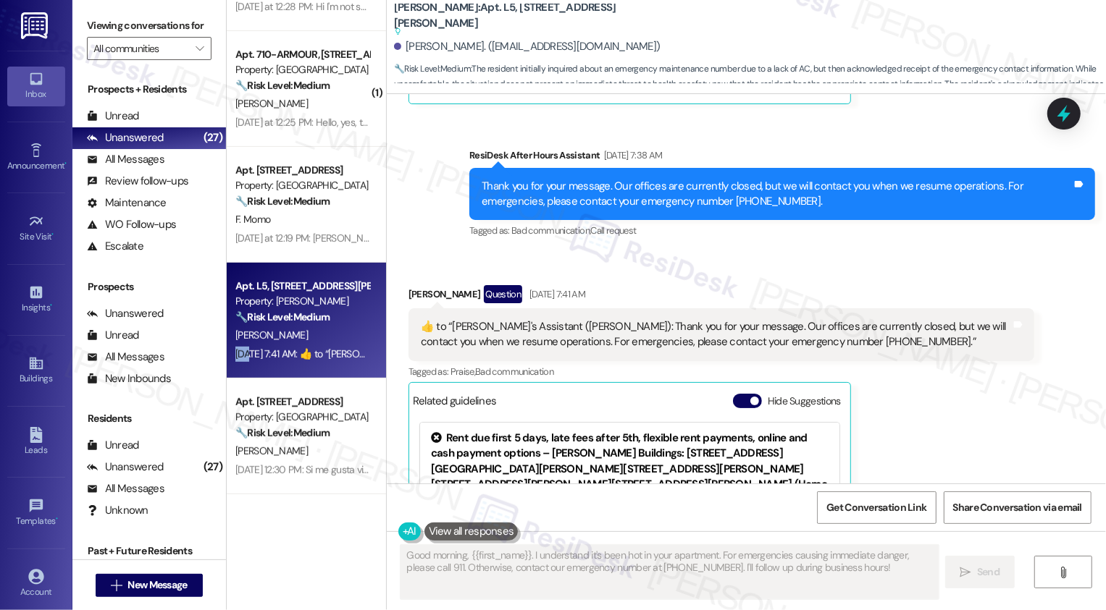
click at [413, 285] on div "Latisha Fields Question Sep 01, 2025 at 7:41 AM" at bounding box center [721, 296] width 626 height 23
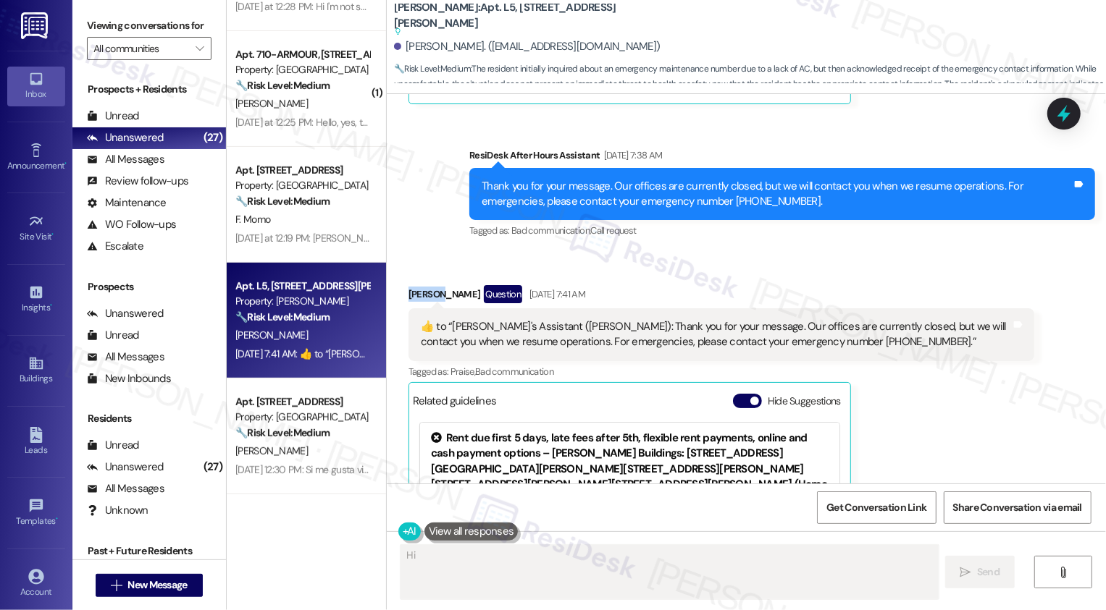
copy div "Latisha"
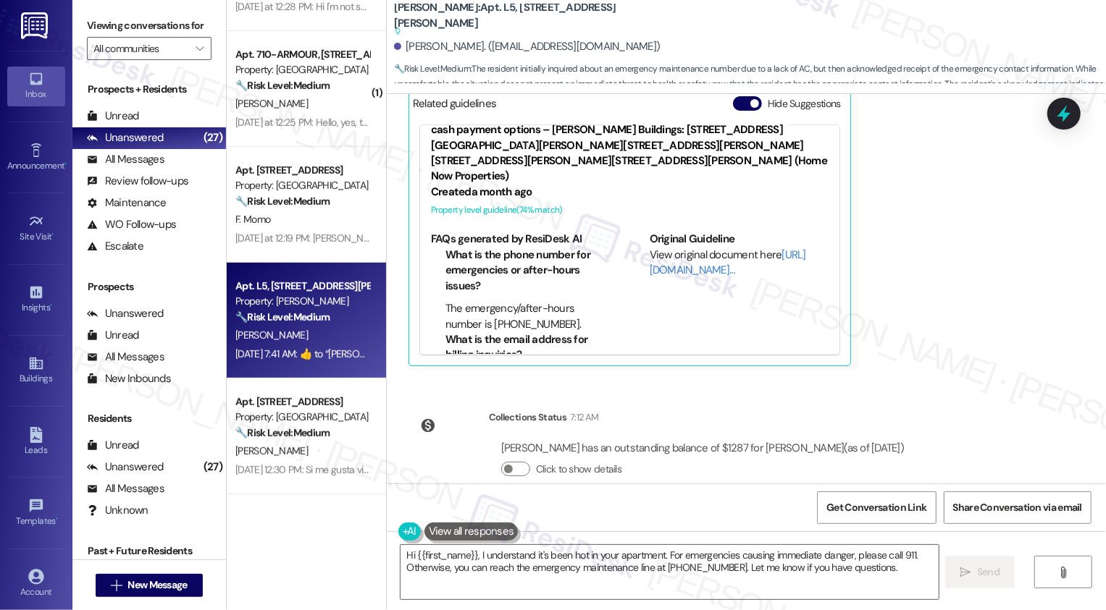
scroll to position [1129, 0]
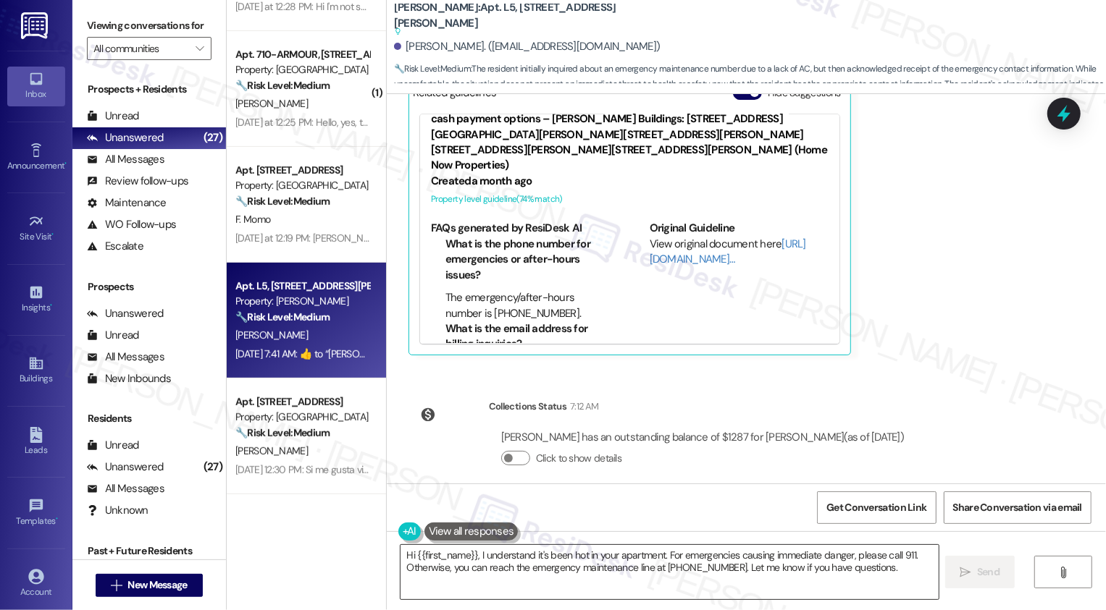
click at [738, 555] on textarea "Hi {{first_name}}, I understand it's been hot in your apartment. For emergencie…" at bounding box center [669, 572] width 538 height 54
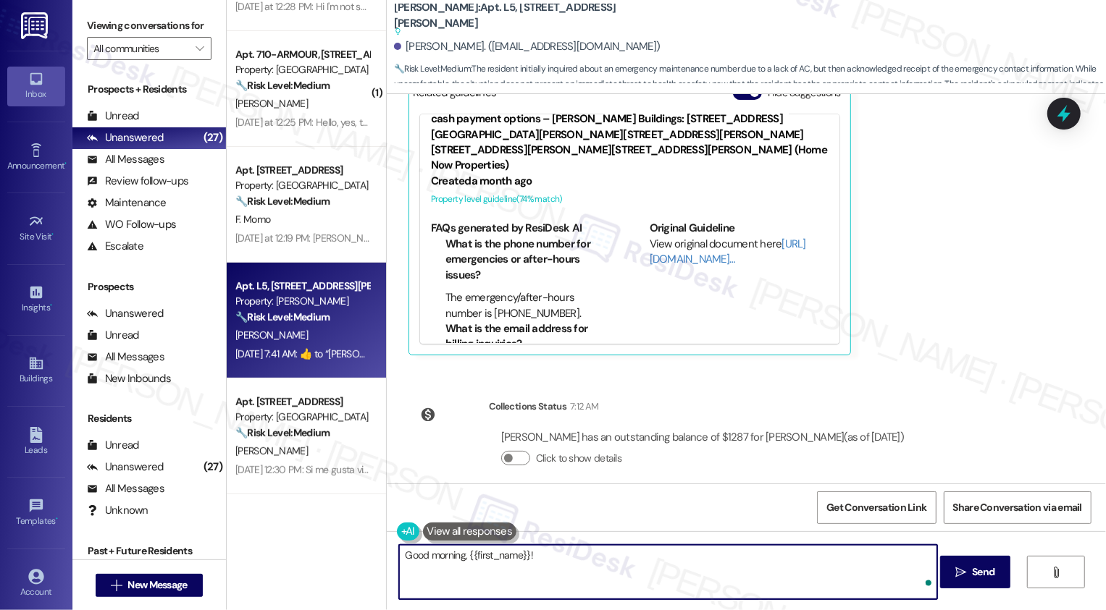
paste textarea "Latisha"
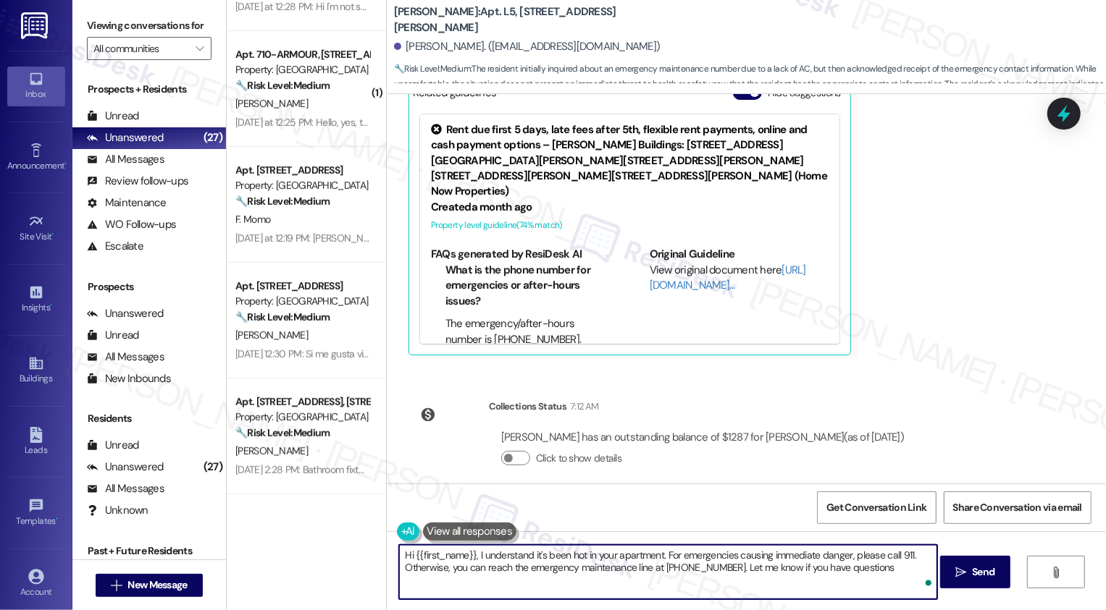
type textarea "Hi {{first_name}}, I understand it's been hot in your apartment. For emergencie…"
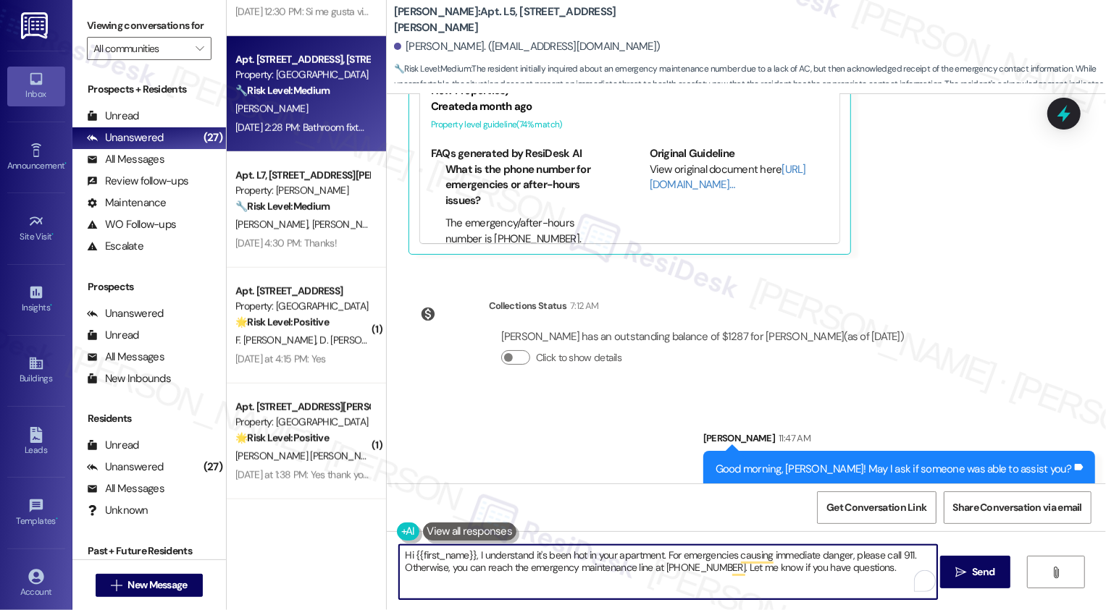
scroll to position [731, 0]
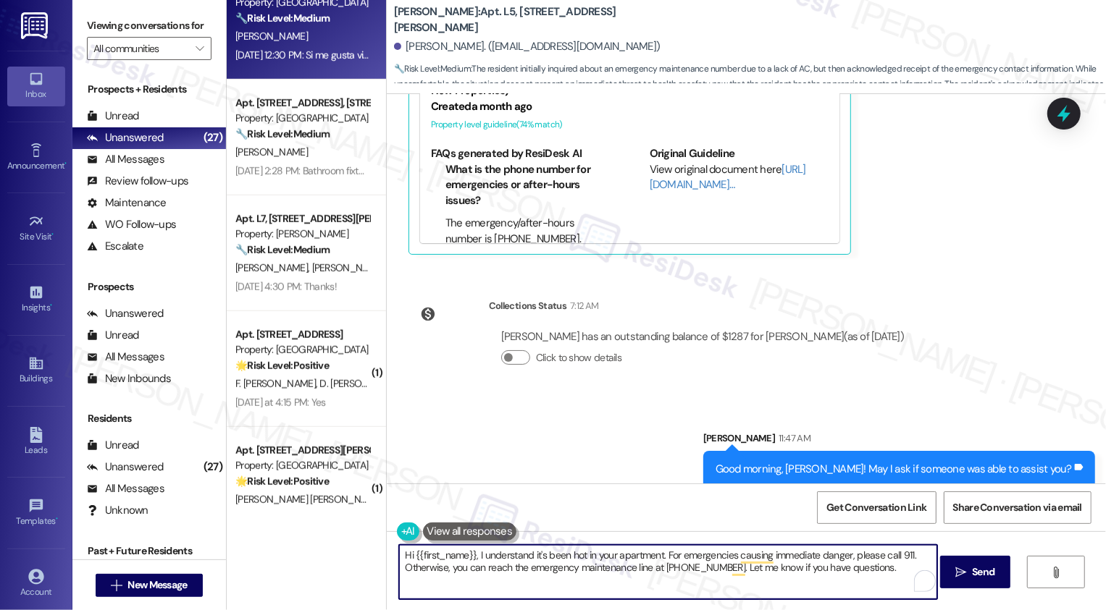
click at [315, 62] on div "Aug 28, 2025 at 12:30 PM: Si me gusta vivir aquí en esta apartamento si lo boy …" at bounding box center [302, 55] width 137 height 18
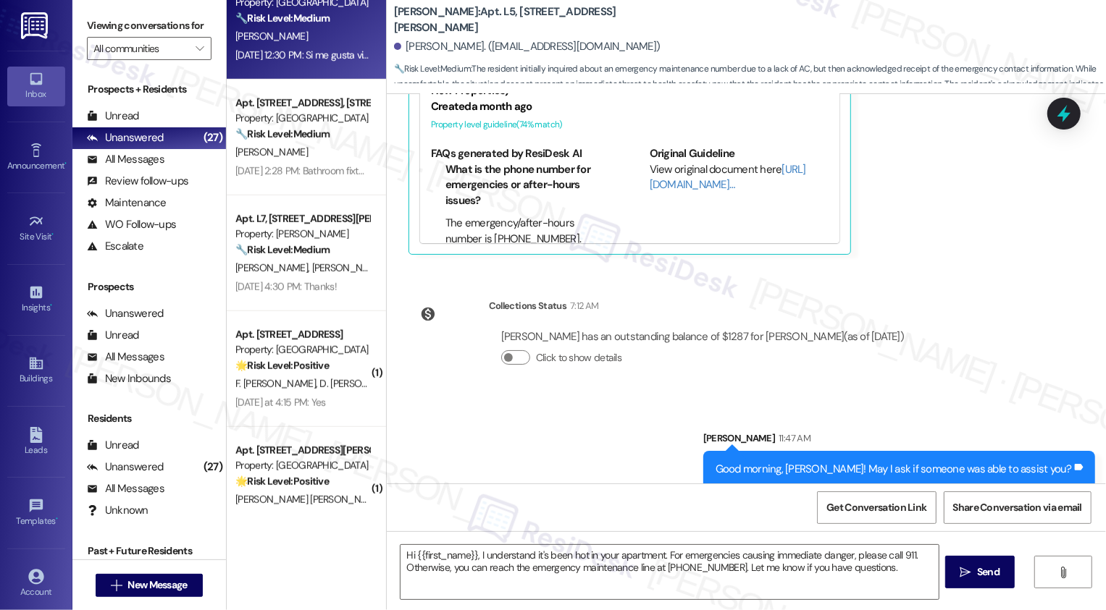
type textarea "Fetching suggested responses. Please feel free to read through the conversation…"
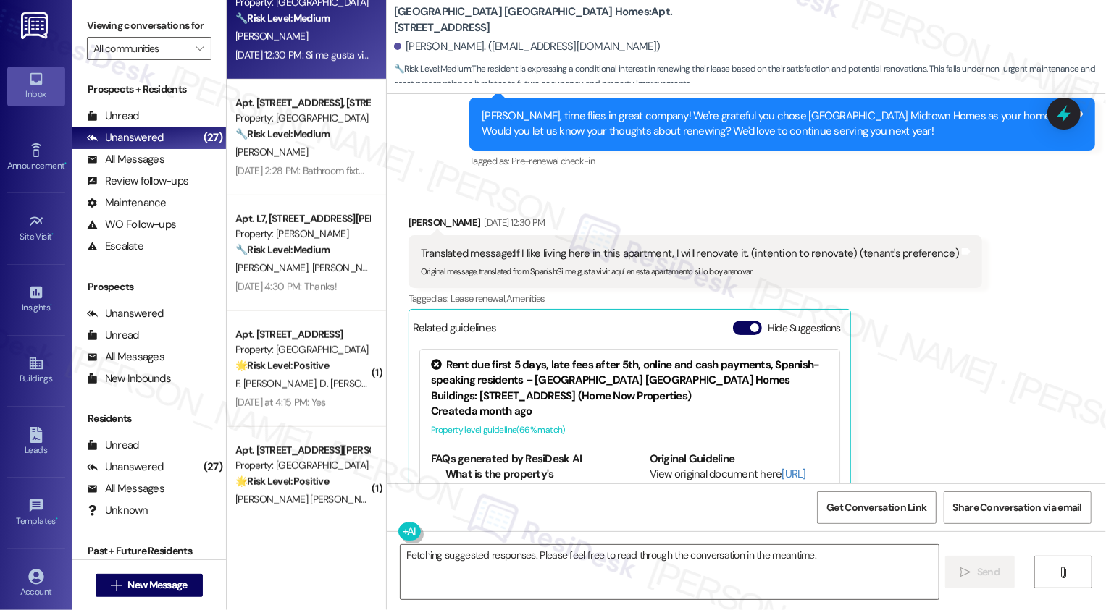
scroll to position [315, 0]
click at [466, 559] on textarea "Fetching suggested responses. Please feel free to read through the conversation…" at bounding box center [669, 572] width 538 height 54
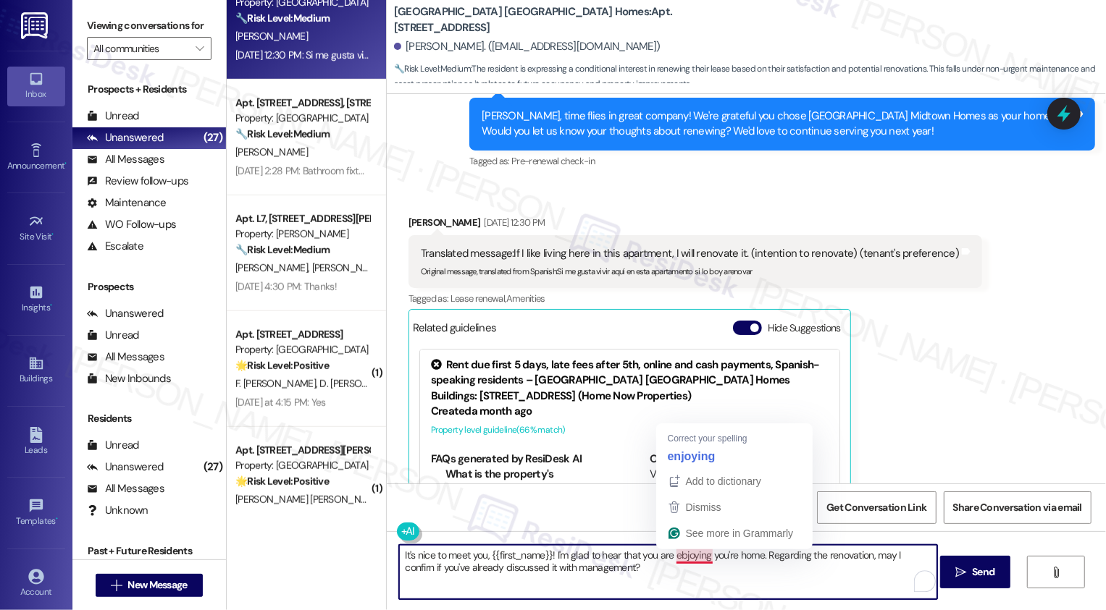
click at [677, 554] on textarea "It's nice to meet you, {{first_name}}! I'm glad to hear that you are ebjoying y…" at bounding box center [668, 572] width 538 height 54
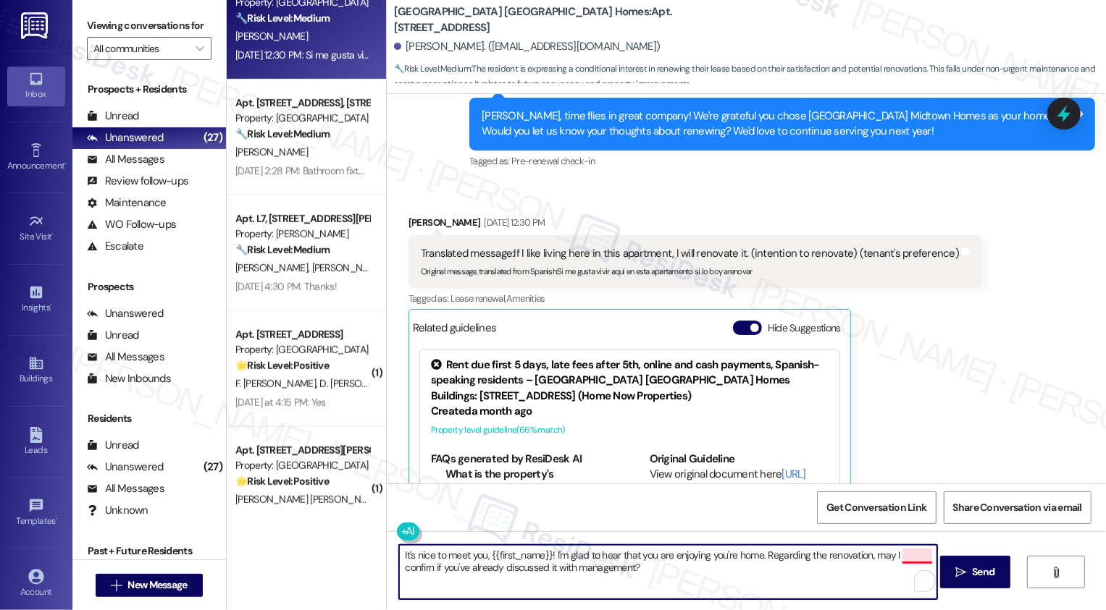
click at [915, 557] on textarea "It's nice to meet you, {{first_name}}! I'm glad to hear that you are enjoying y…" at bounding box center [668, 572] width 538 height 54
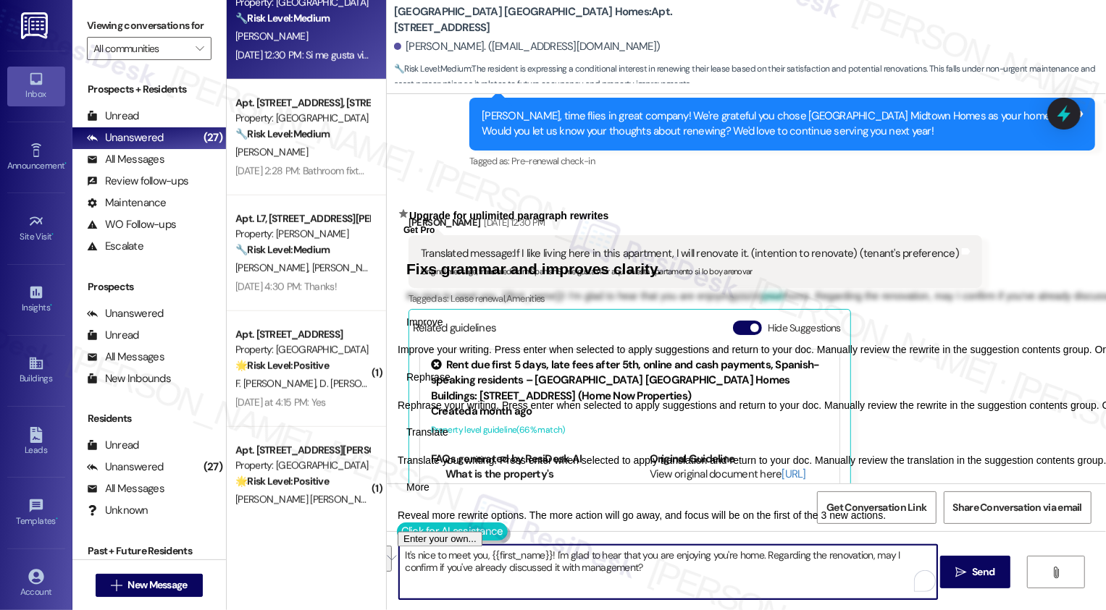
click at [397, 530] on button at bounding box center [452, 532] width 111 height 18
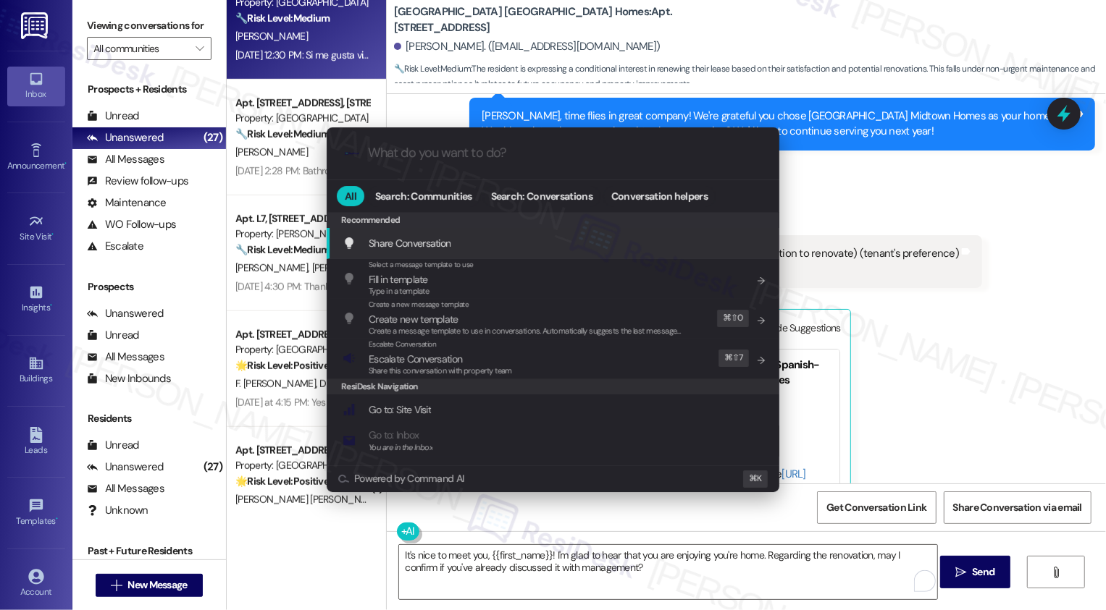
click at [637, 213] on div "Recommended" at bounding box center [553, 220] width 453 height 16
click at [637, 206] on button "Conversation helpers" at bounding box center [659, 196] width 112 height 20
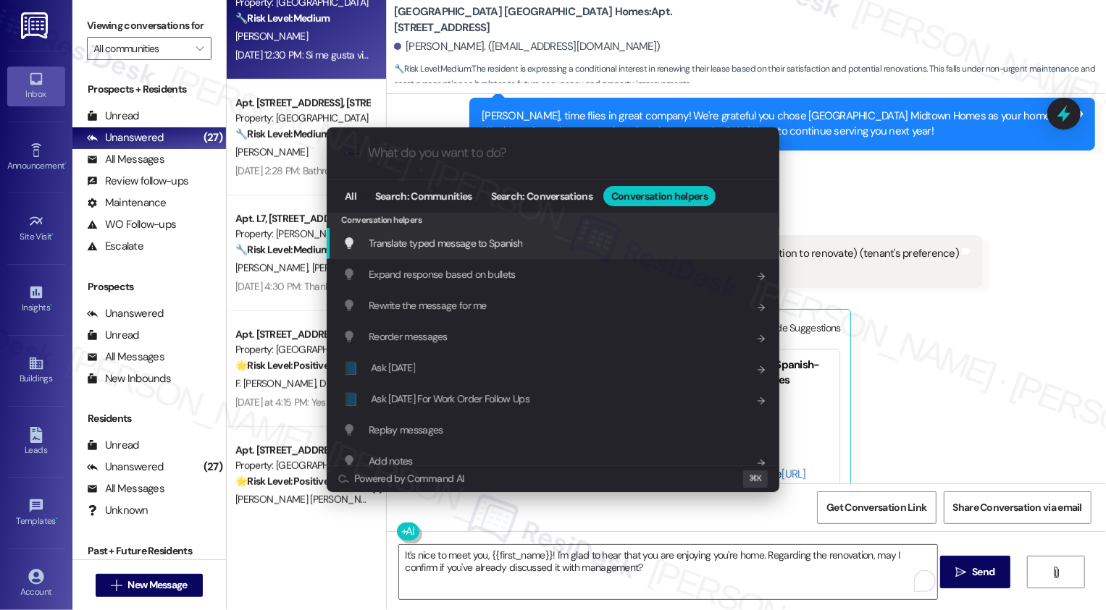
click at [545, 244] on div "Translate typed message to Spanish Add shortcut" at bounding box center [555, 243] width 424 height 16
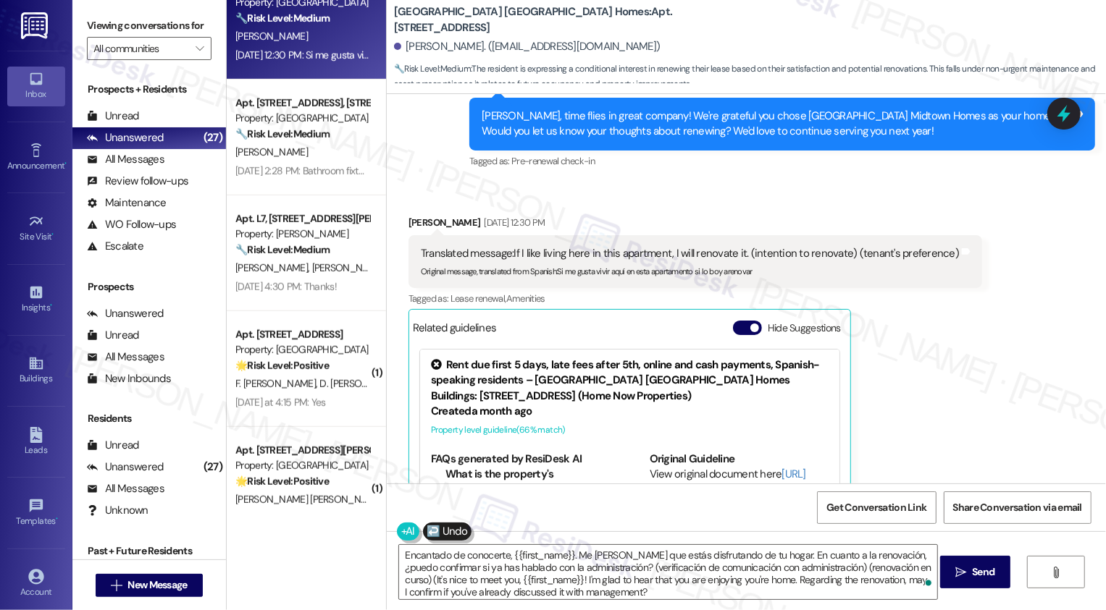
type textarea "Encantado de conocerte, {{first_name}}. Me alegra saber que estás disfrutando d…"
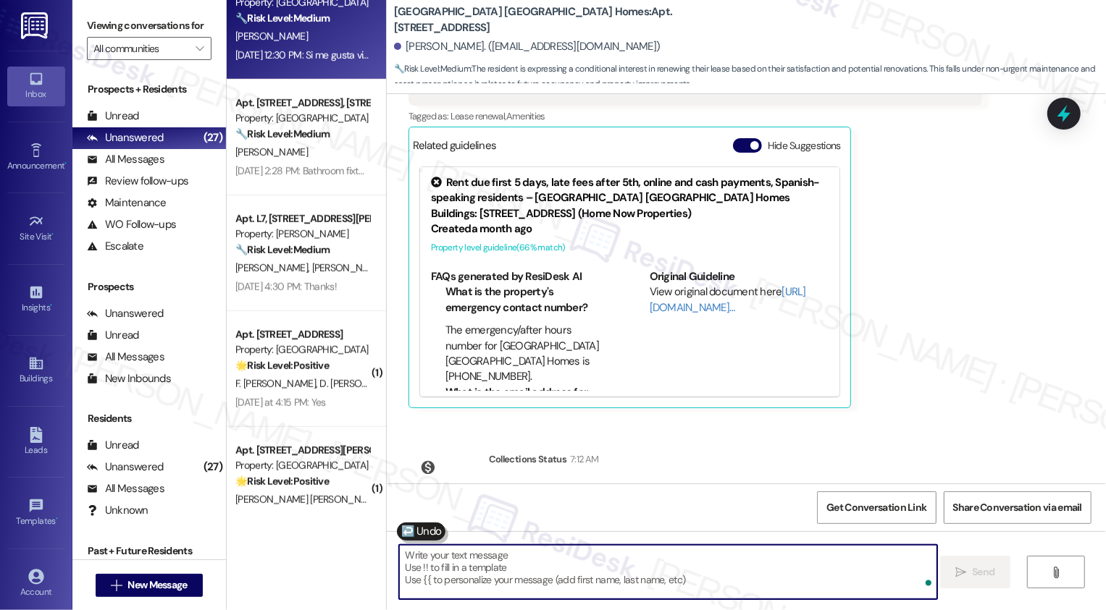
scroll to position [432, 0]
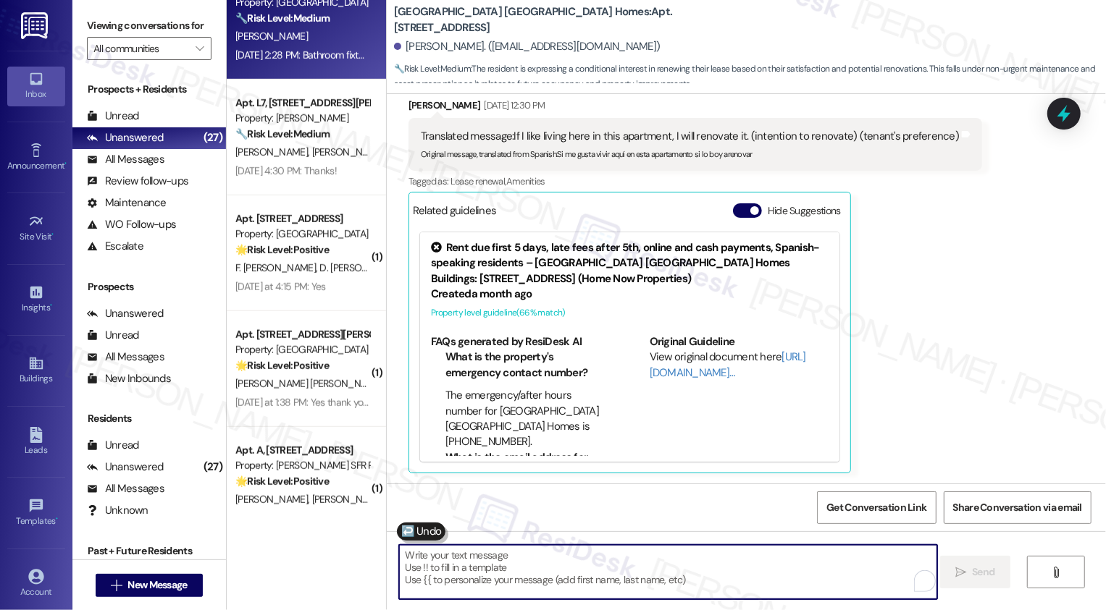
click at [329, 62] on div "Aug 27, 2025 at 2:28 PM: Bathroom fixtures for towel rack Aug 27, 2025 at 2:28 …" at bounding box center [302, 55] width 137 height 18
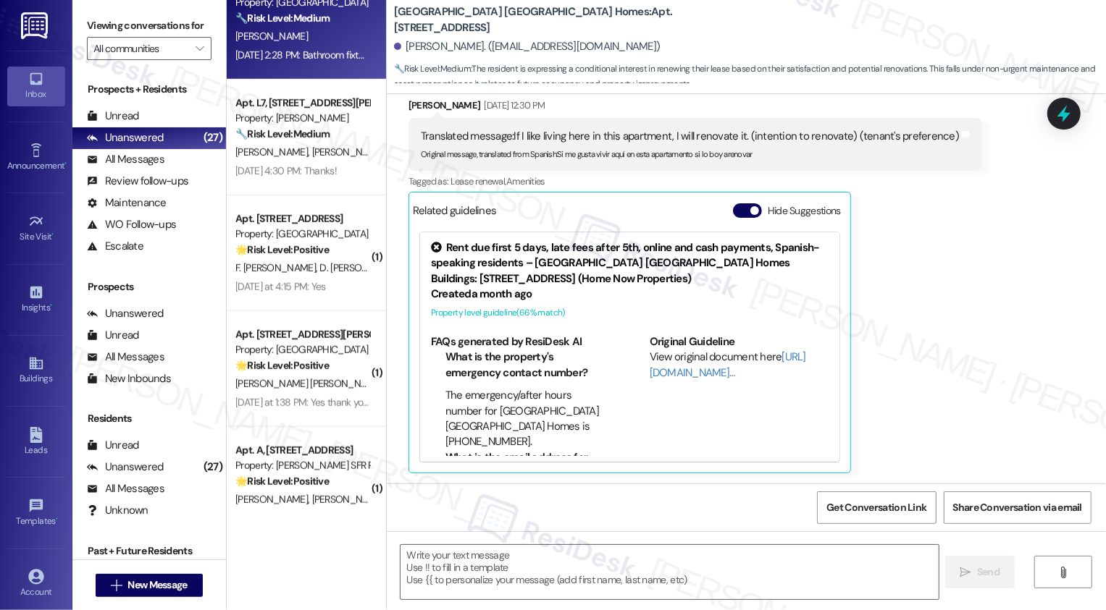
click at [329, 62] on div "Aug 27, 2025 at 2:28 PM: Bathroom fixtures for towel rack Aug 27, 2025 at 2:28 …" at bounding box center [302, 55] width 137 height 18
type textarea "Fetching suggested responses. Please feel free to read through the conversation…"
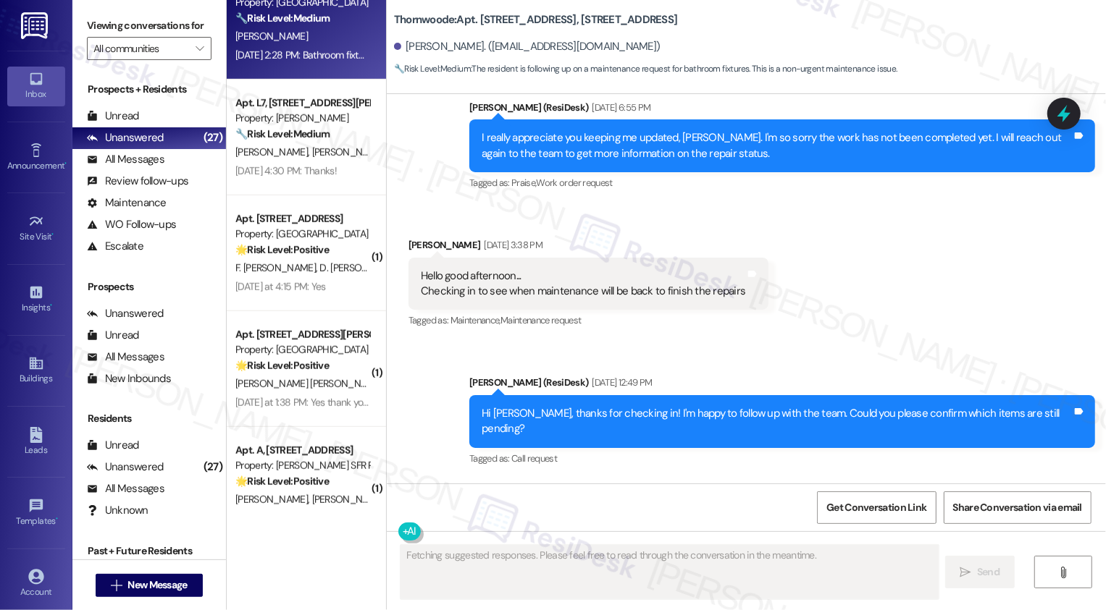
scroll to position [2453, 0]
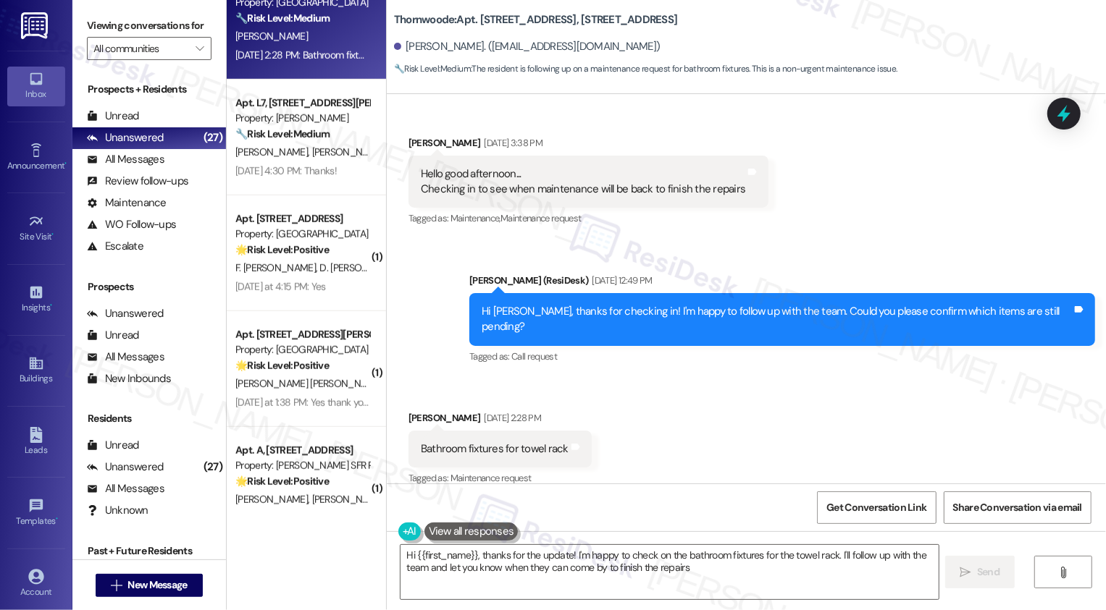
type textarea "Hi {{first_name}}, thanks for the update! I'm happy to check on the bathroom fi…"
drag, startPoint x: 590, startPoint y: 9, endPoint x: 606, endPoint y: 27, distance: 23.6
click at [606, 27] on b "Thornwoode: Apt. 1098 Thornwoode Lane, 1098 Thornwoode Lane" at bounding box center [536, 19] width 284 height 15
copy b "098 Thornwoode Lane"
click at [587, 12] on b "Thornwoode: Apt. 1098 Thornwoode Lane, 1098 Thornwoode Lane" at bounding box center [536, 19] width 284 height 15
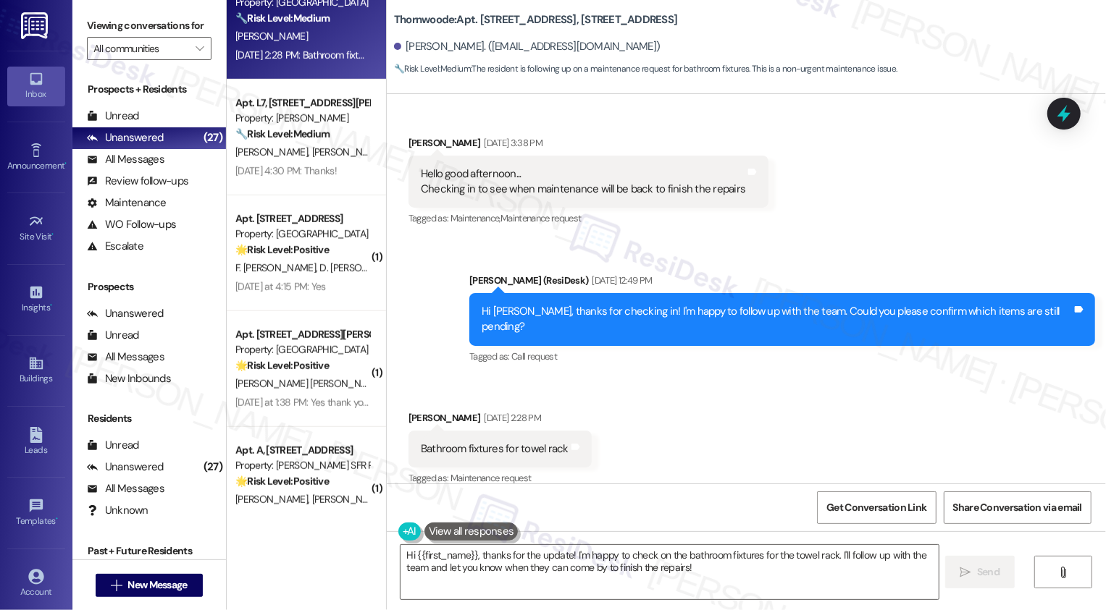
drag, startPoint x: 584, startPoint y: 9, endPoint x: 624, endPoint y: 34, distance: 47.2
click at [623, 28] on b "Thornwoode: Apt. 1098 Thornwoode Lane, 1098 Thornwoode Lane" at bounding box center [536, 19] width 284 height 15
copy b "1098 Thornwoode Lane"
